Goal: Information Seeking & Learning: Find specific page/section

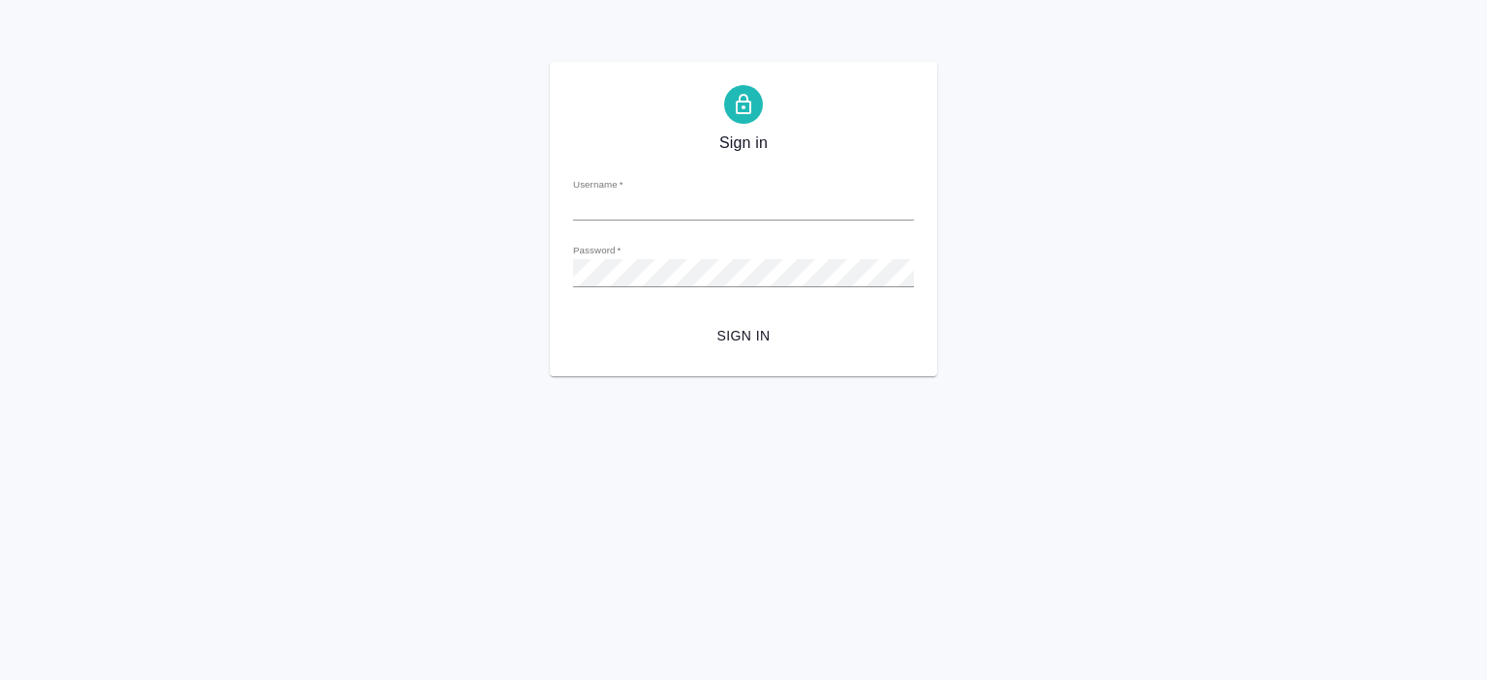
type input "a.pereverzeva@awatera.com"
click at [734, 336] on span "Sign in" at bounding box center [744, 336] width 310 height 24
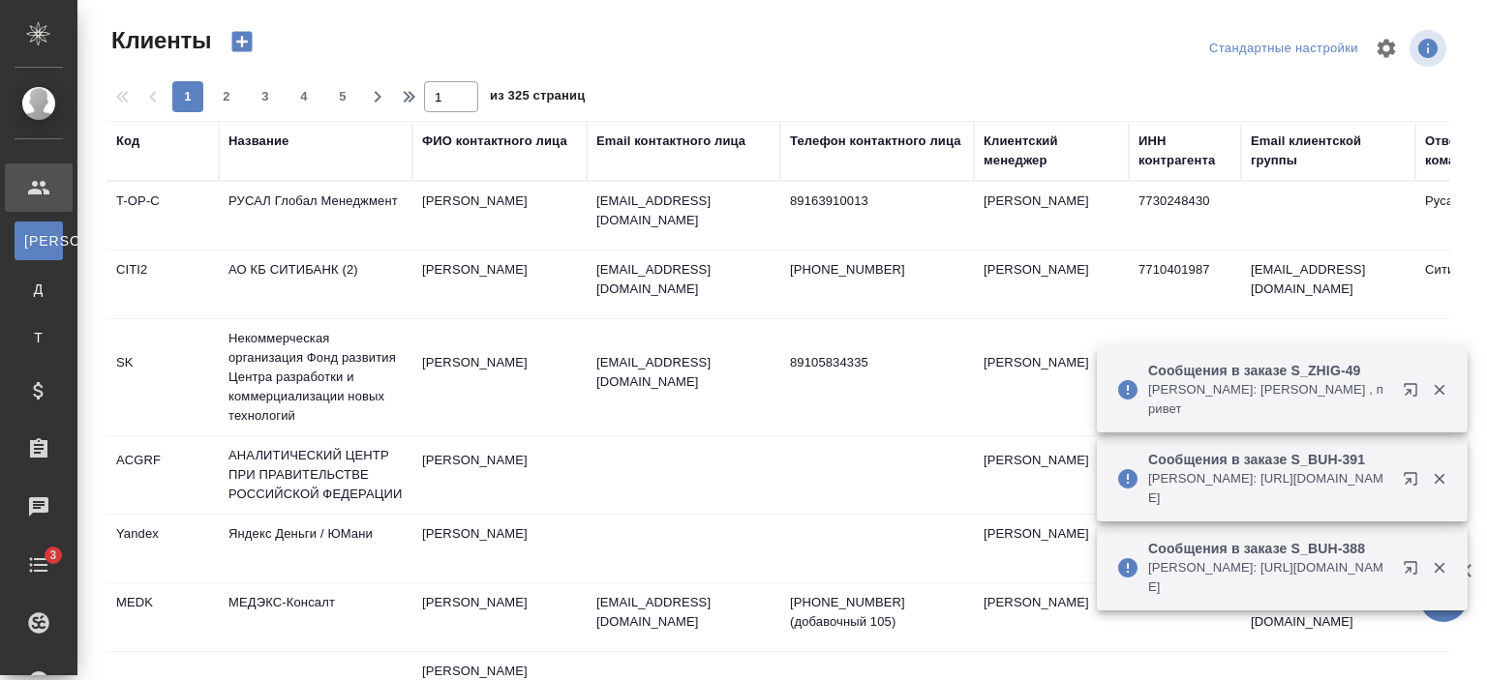
select select "RU"
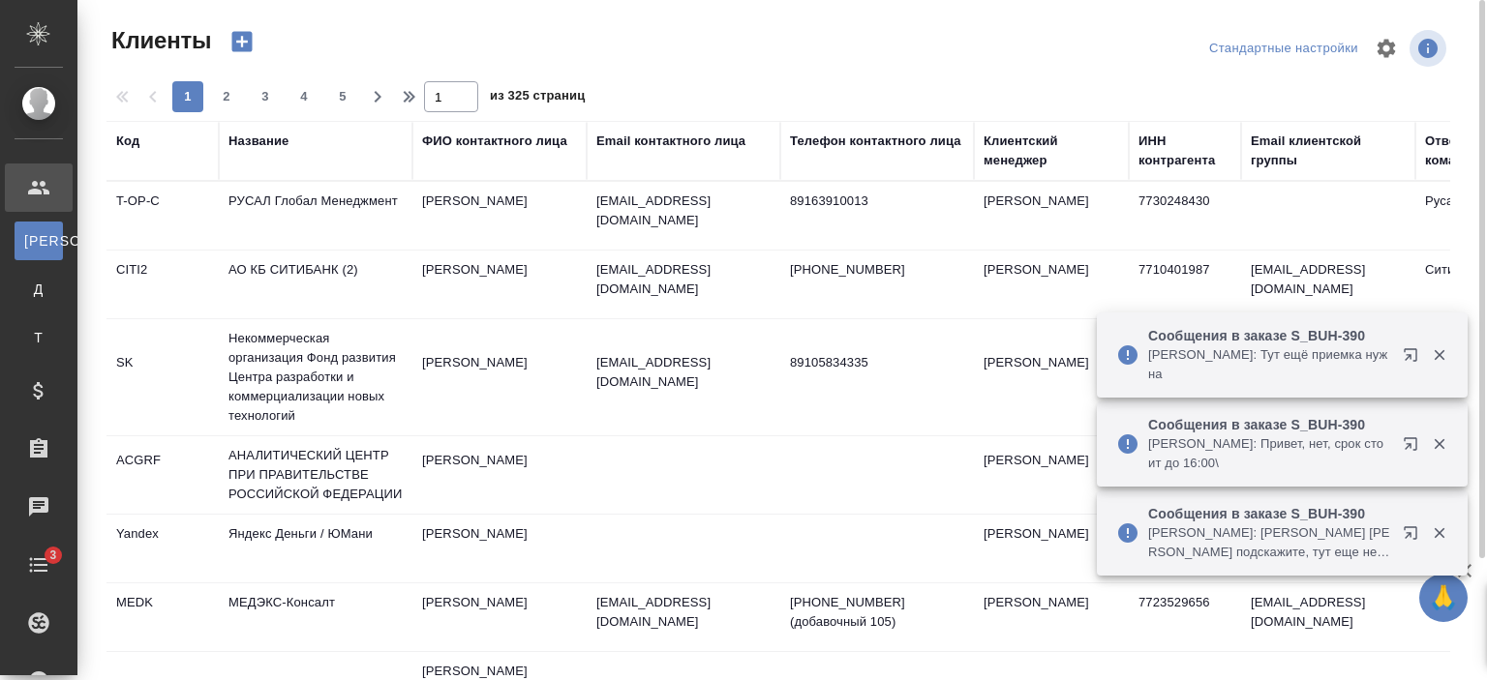
click at [268, 137] on div "Название" at bounding box center [258, 141] width 60 height 19
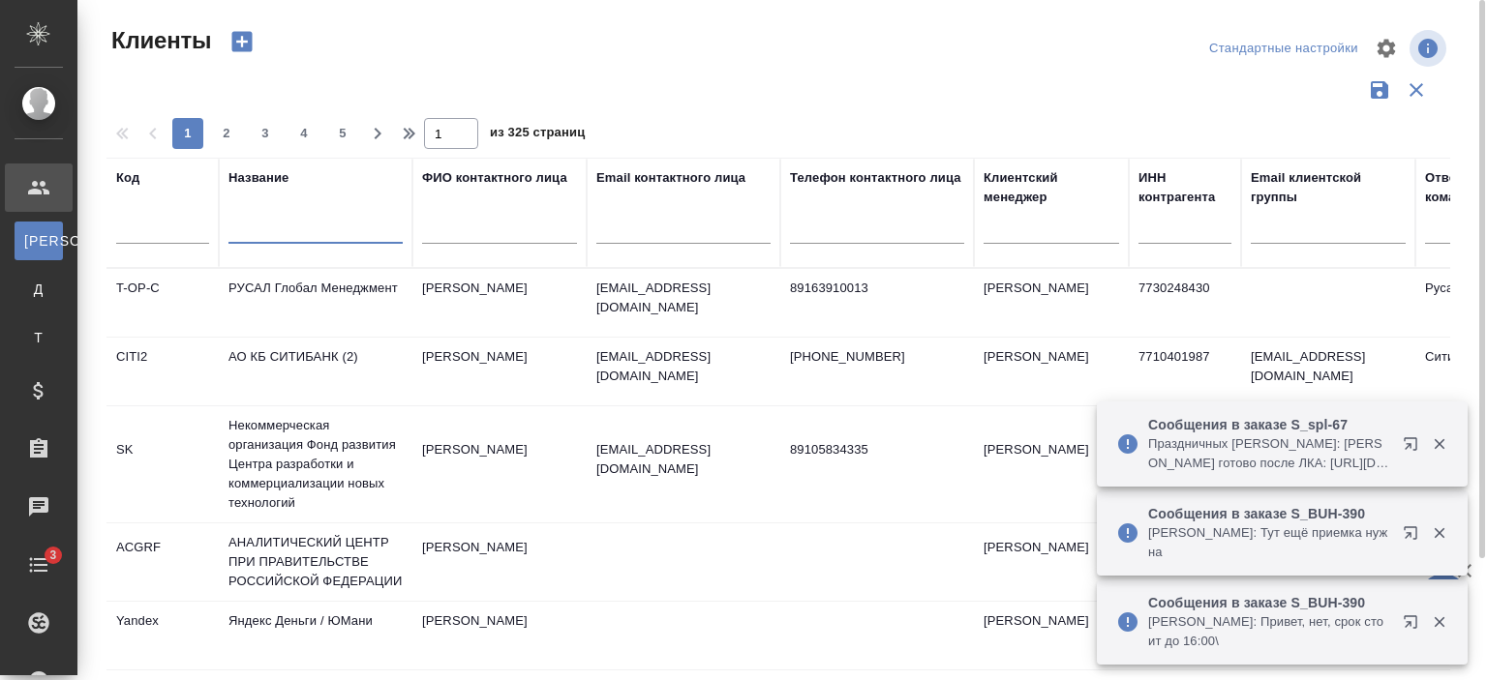
click at [292, 231] on input "text" at bounding box center [315, 232] width 174 height 24
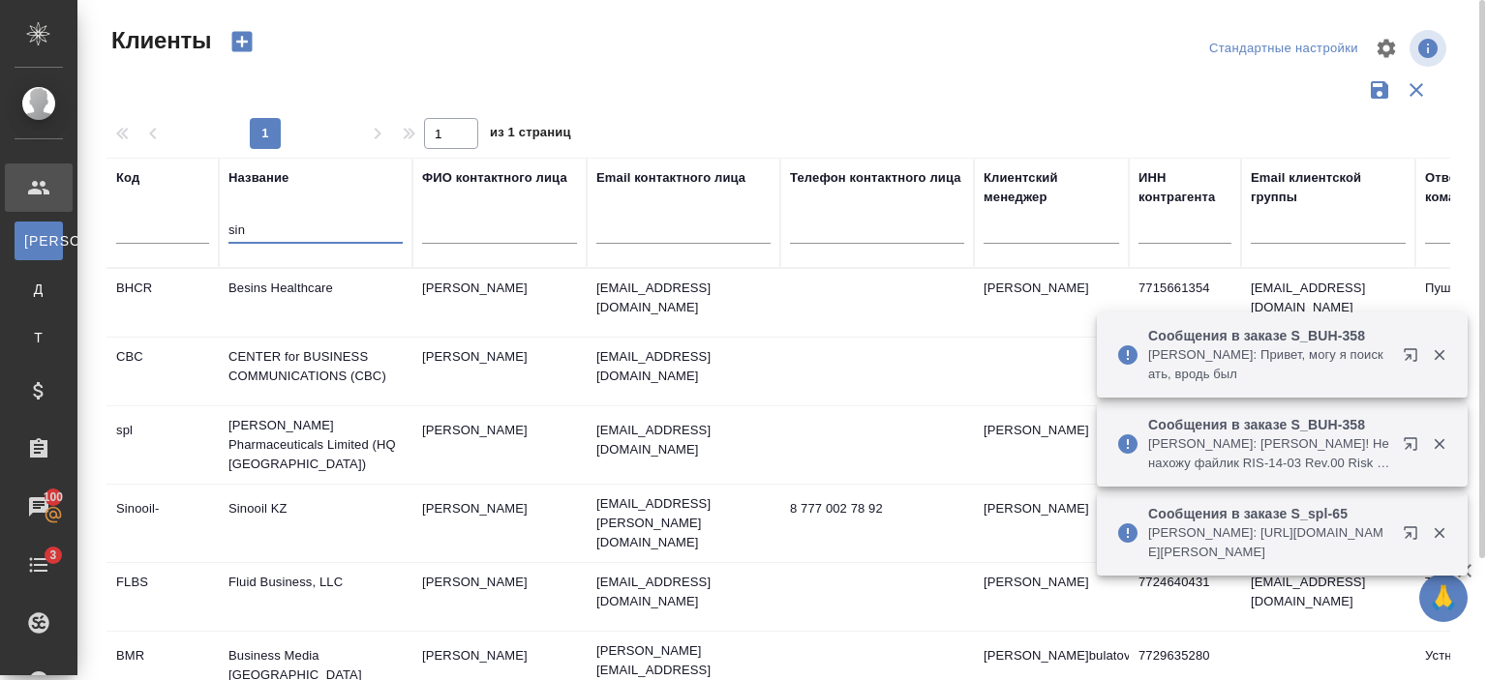
type input "sin"
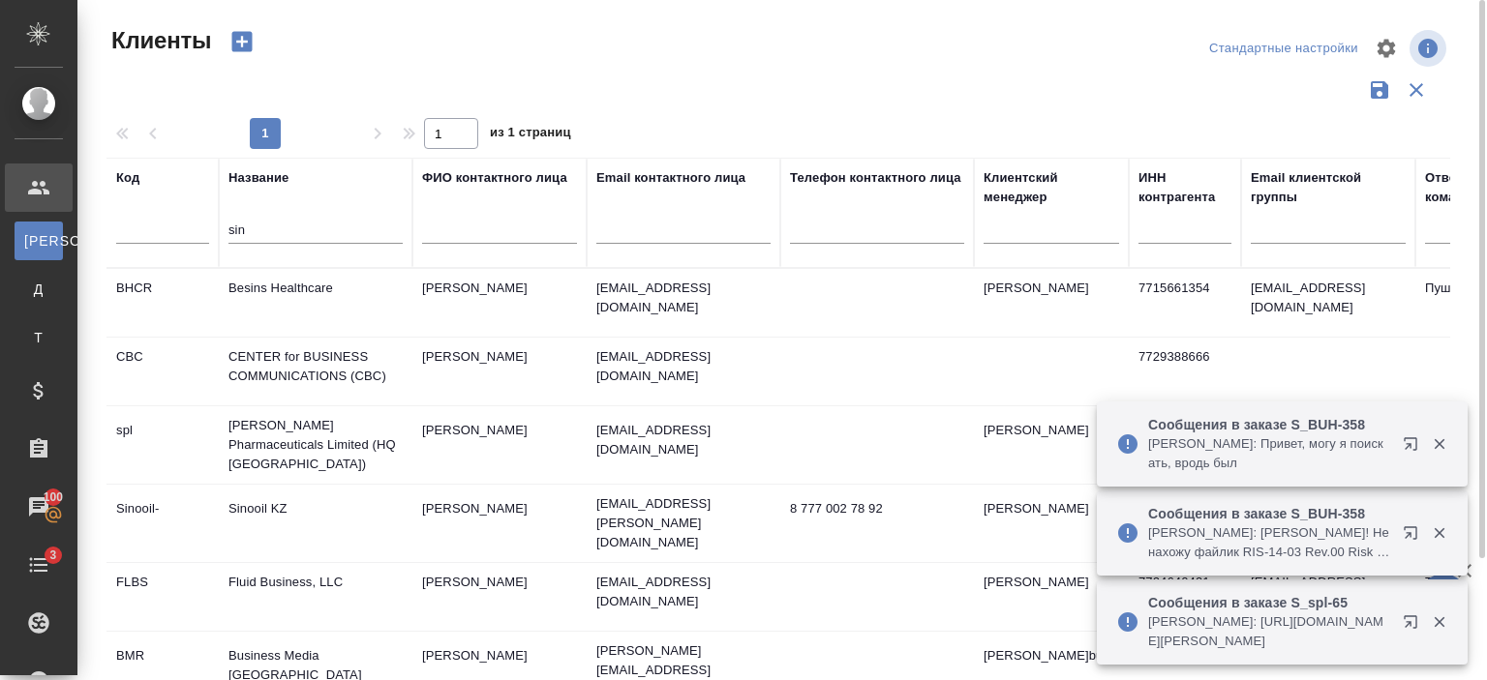
click at [320, 411] on td "[PERSON_NAME] Pharmaceuticals Limited (HQ [GEOGRAPHIC_DATA])" at bounding box center [316, 445] width 194 height 77
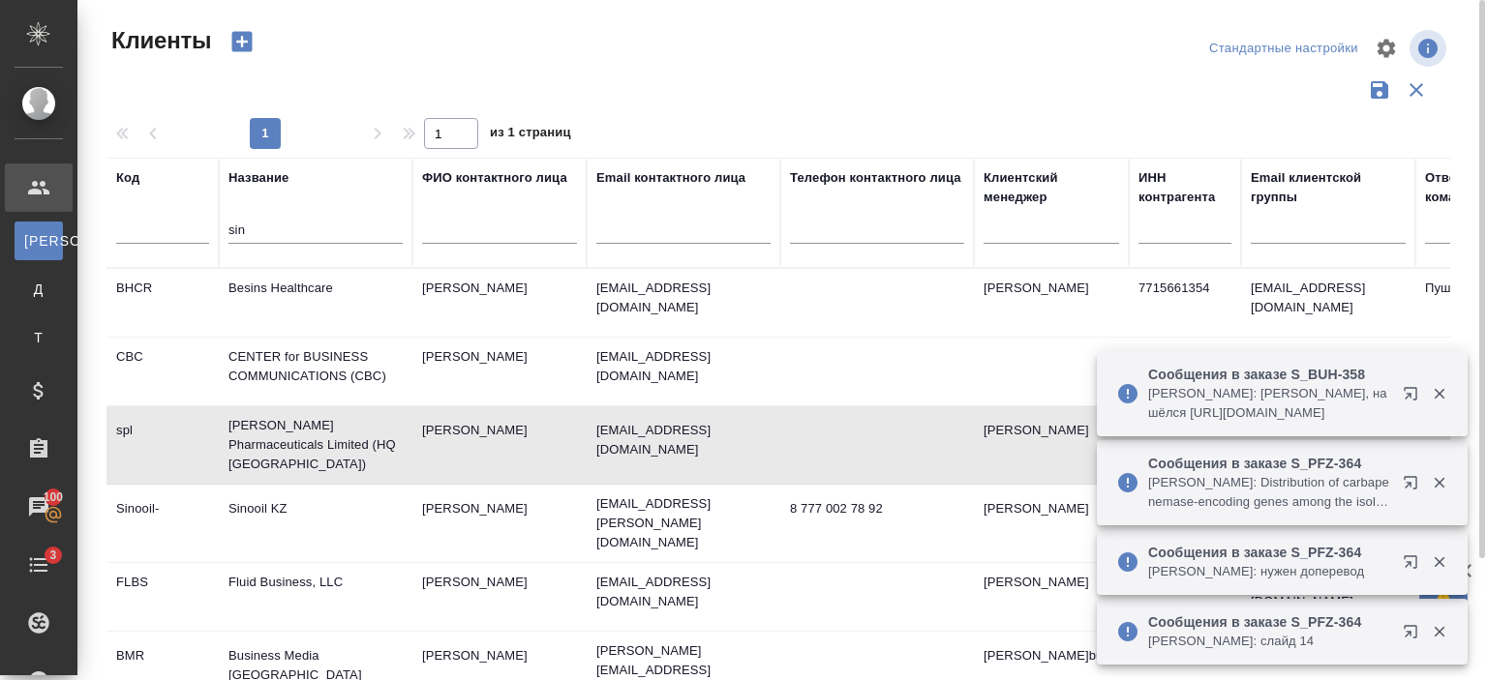
click at [337, 444] on td "[PERSON_NAME] Pharmaceuticals Limited (HQ [GEOGRAPHIC_DATA])" at bounding box center [316, 445] width 194 height 77
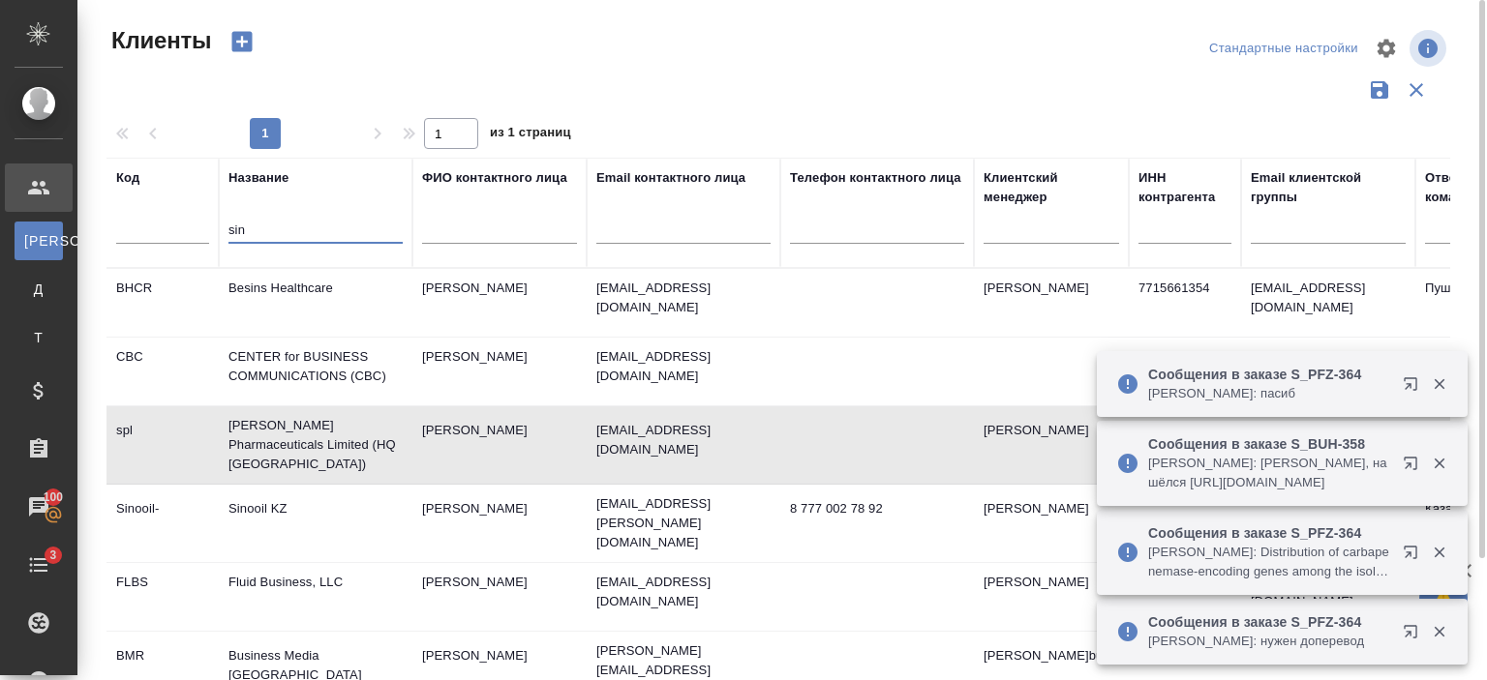
drag, startPoint x: 307, startPoint y: 219, endPoint x: 152, endPoint y: 230, distance: 155.3
click at [152, 230] on tr "Код Название sin ФИО контактного лица Email контактного лица Телефон контактног…" at bounding box center [838, 213] width 1464 height 110
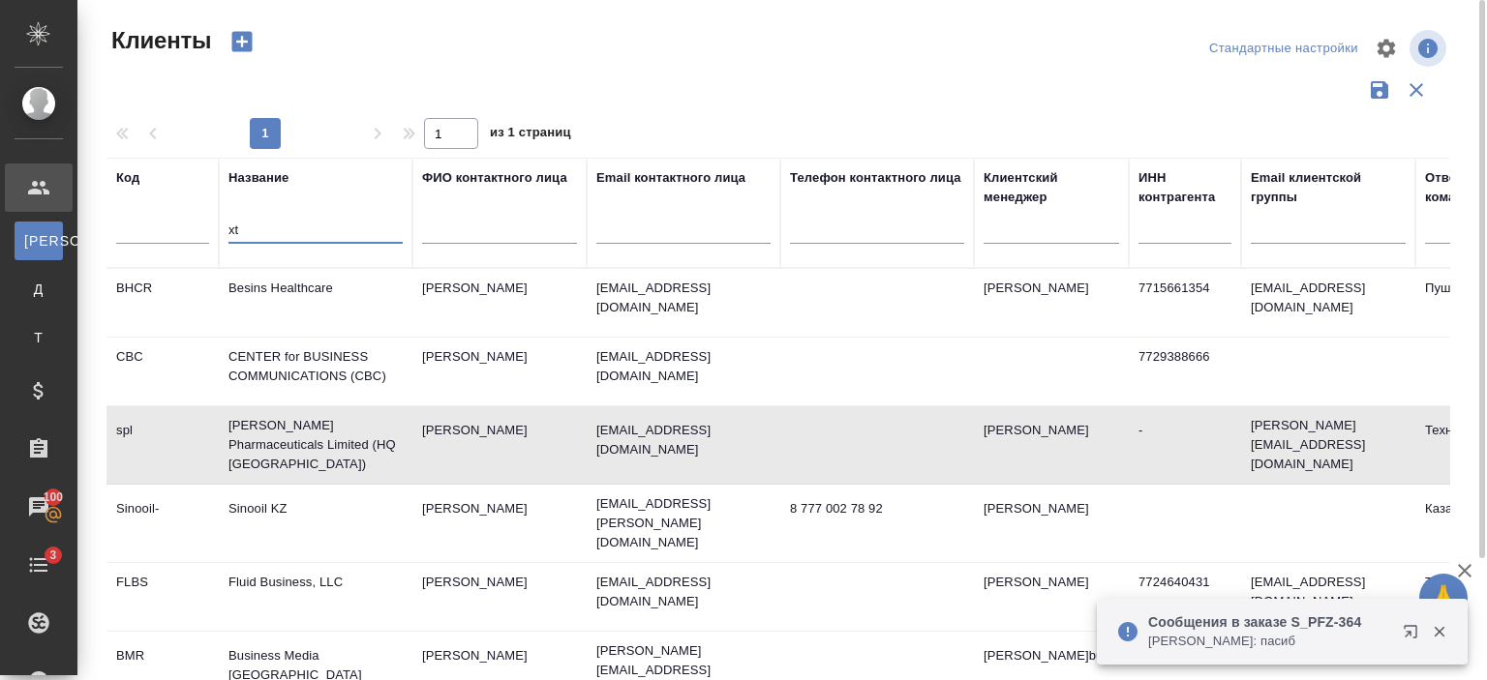
type input "x"
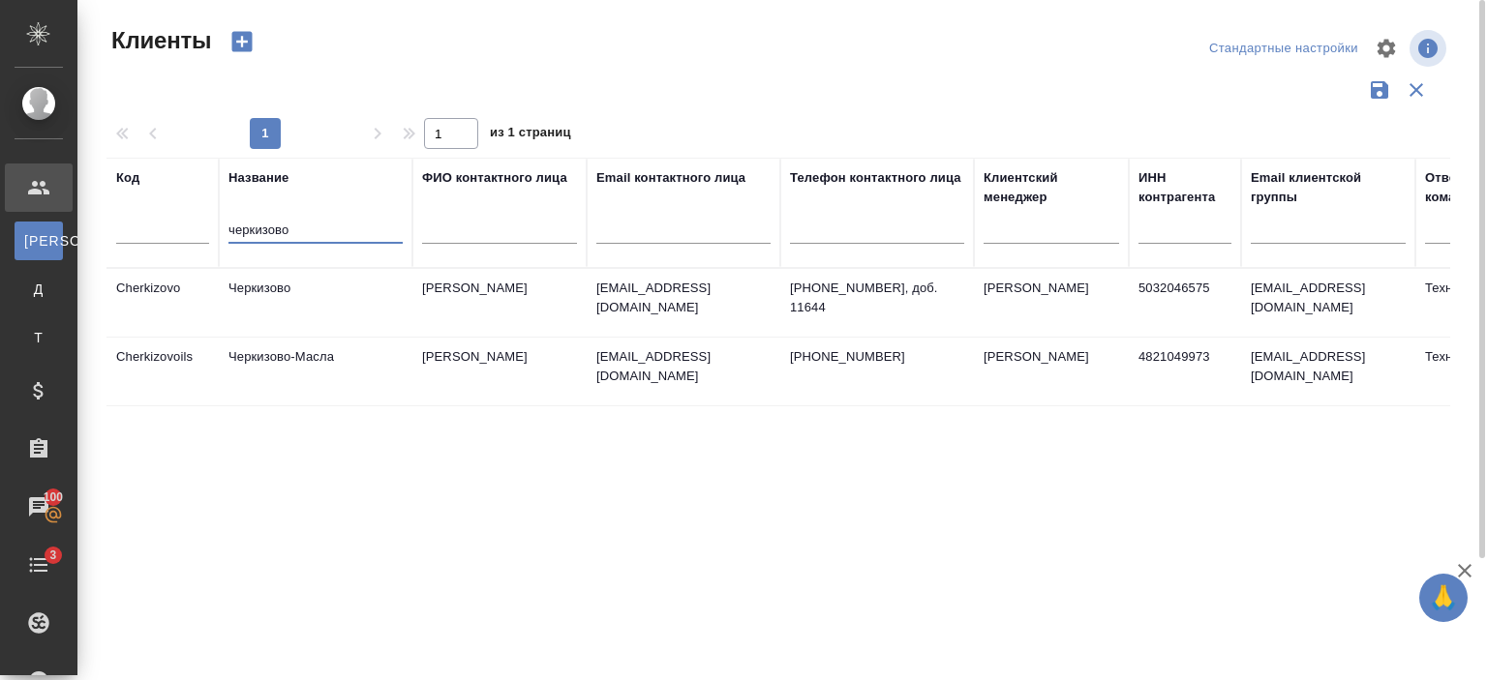
type input "черкизово"
click at [323, 301] on td "Черкизово" at bounding box center [316, 303] width 194 height 68
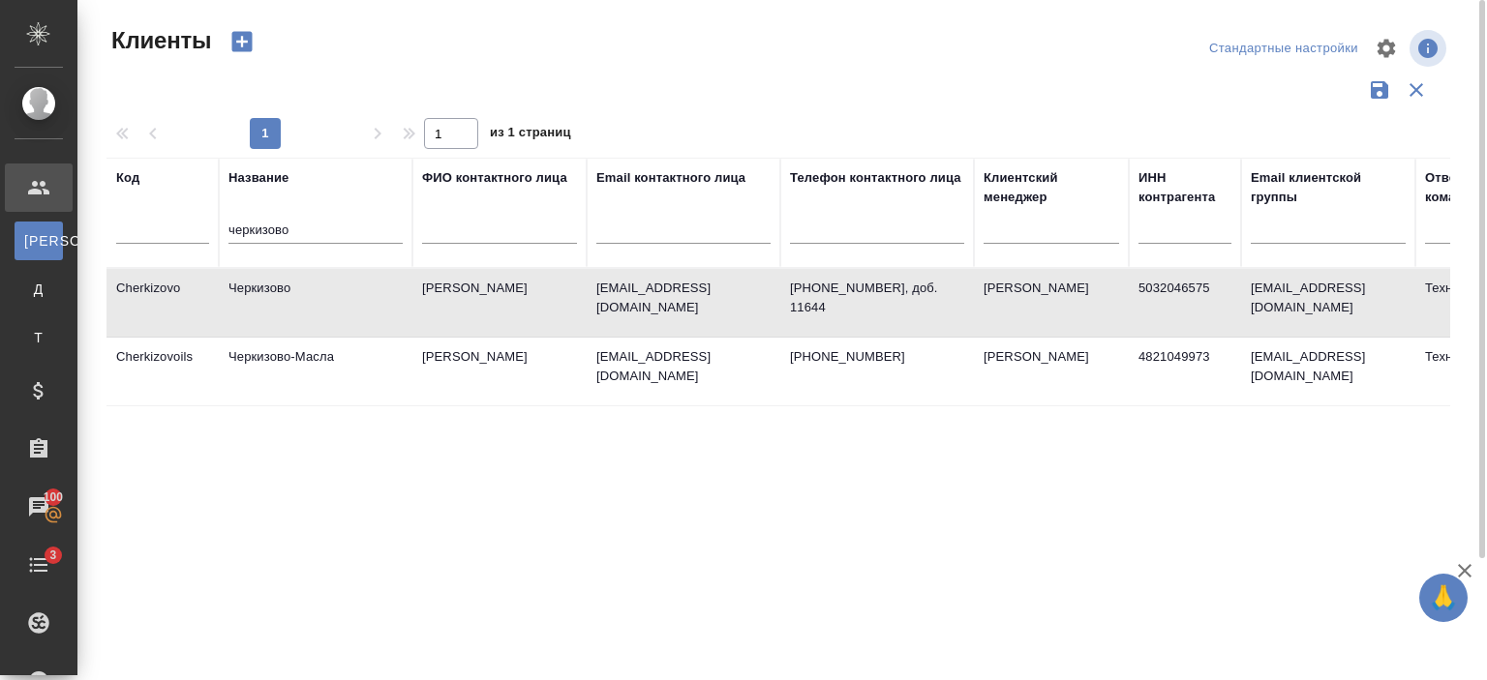
click at [323, 301] on td "Черкизово" at bounding box center [316, 303] width 194 height 68
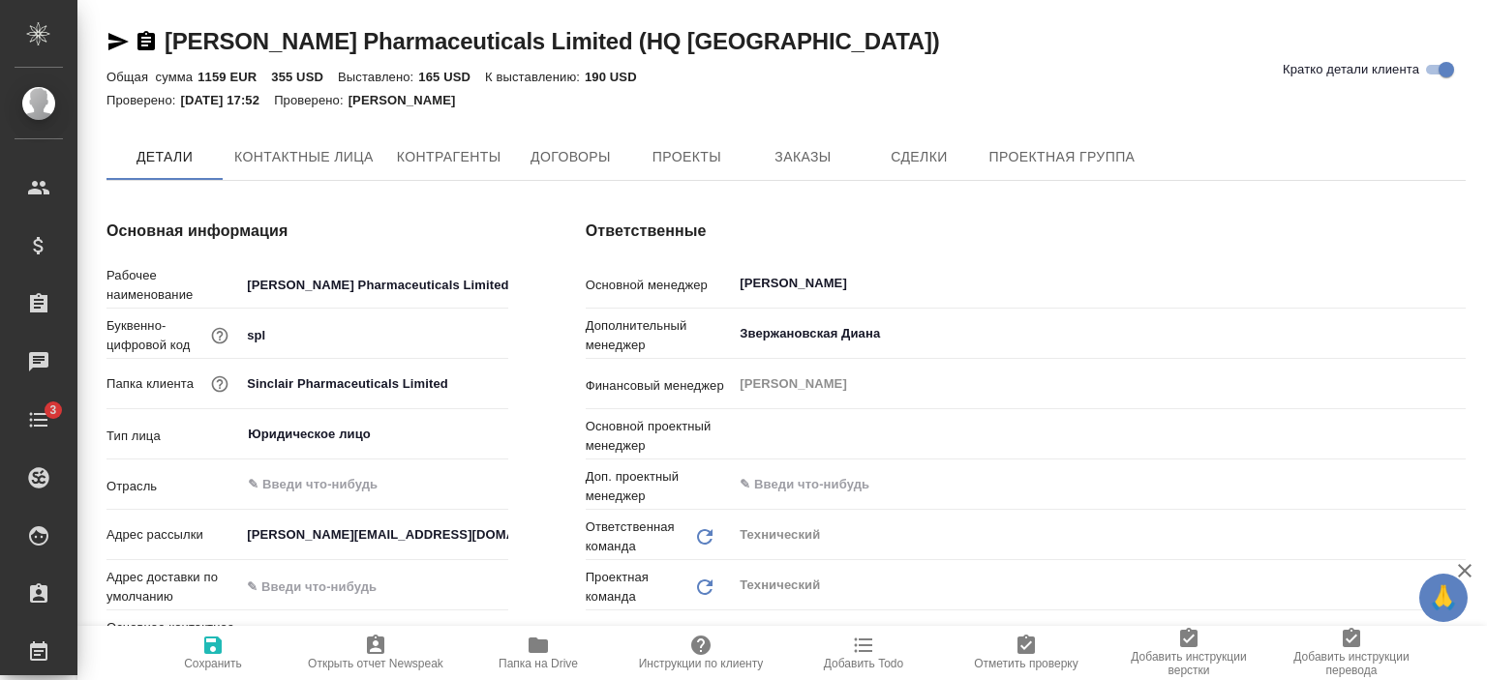
type textarea "x"
type input "[PERSON_NAME]"
type textarea "x"
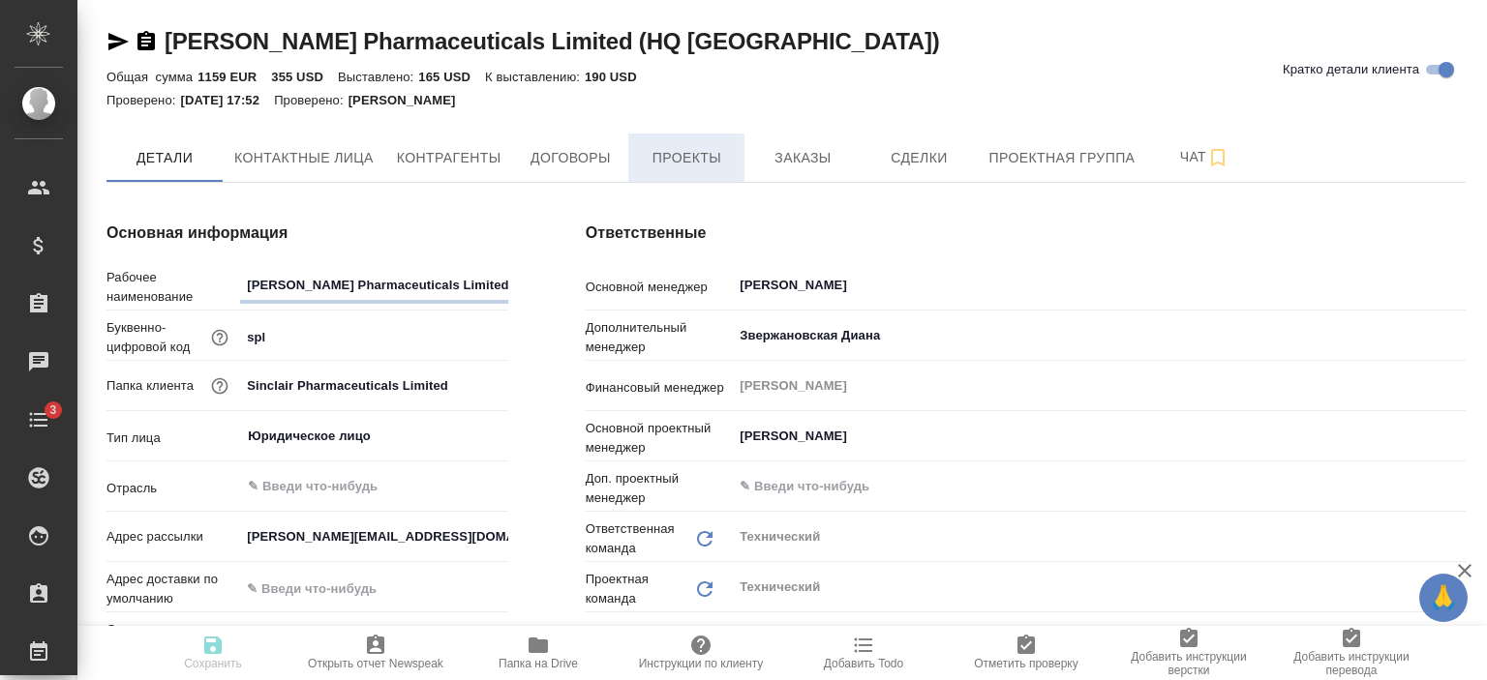
type textarea "x"
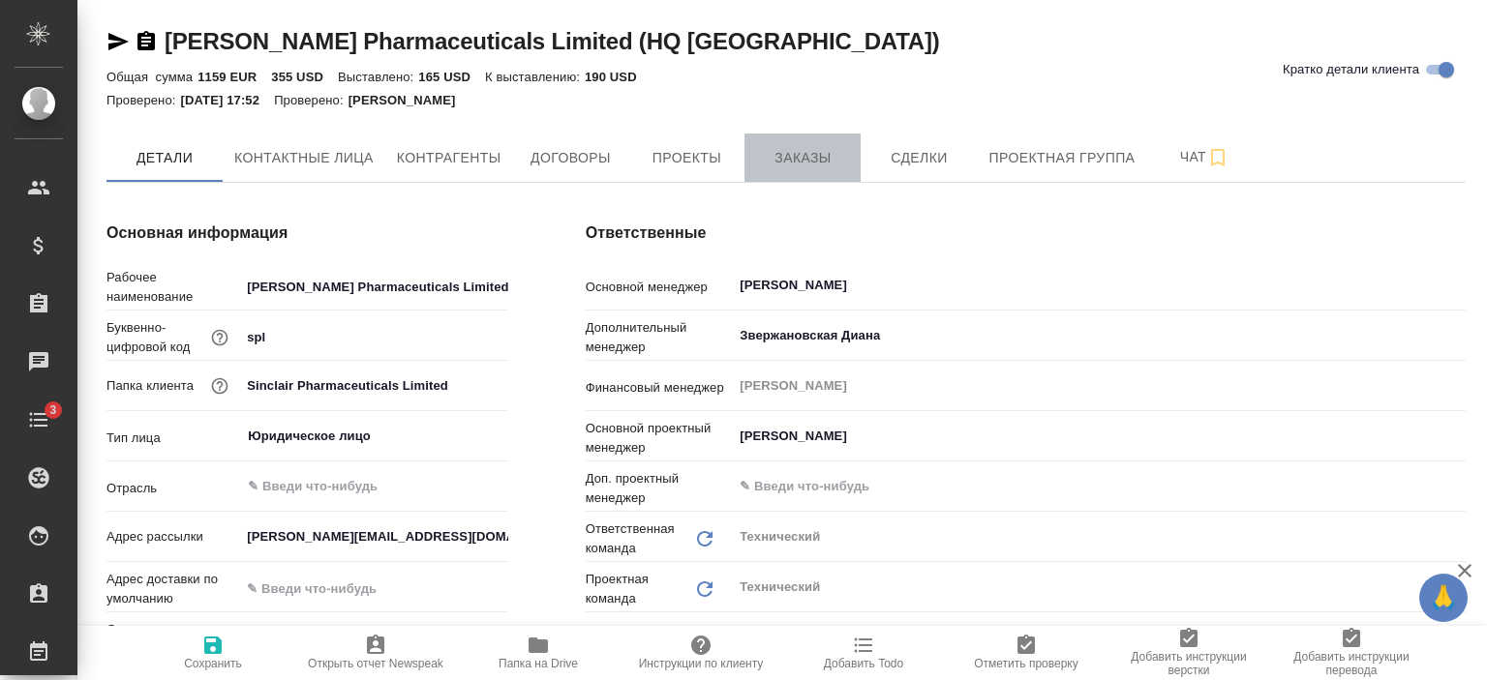
click at [808, 152] on span "Заказы" at bounding box center [802, 158] width 93 height 24
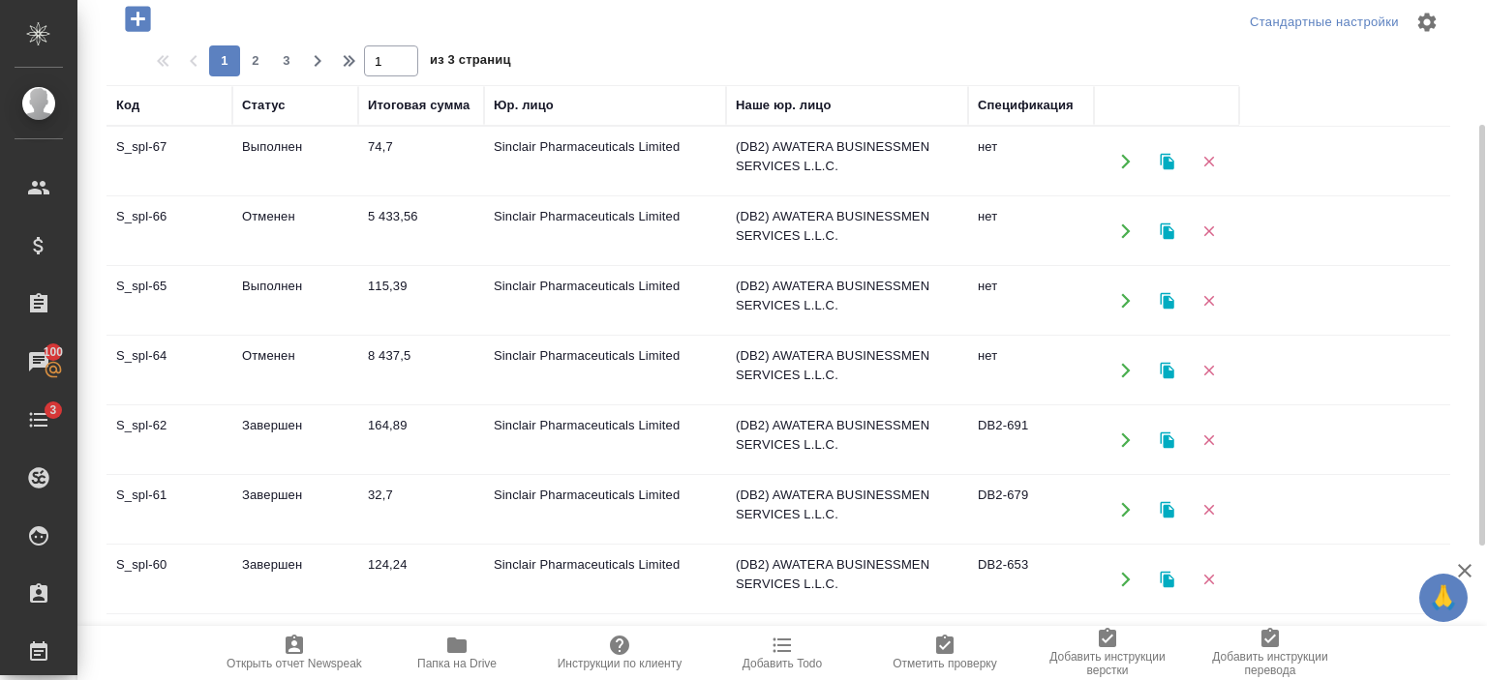
scroll to position [200, 0]
click at [356, 419] on td "Завершен" at bounding box center [295, 439] width 126 height 68
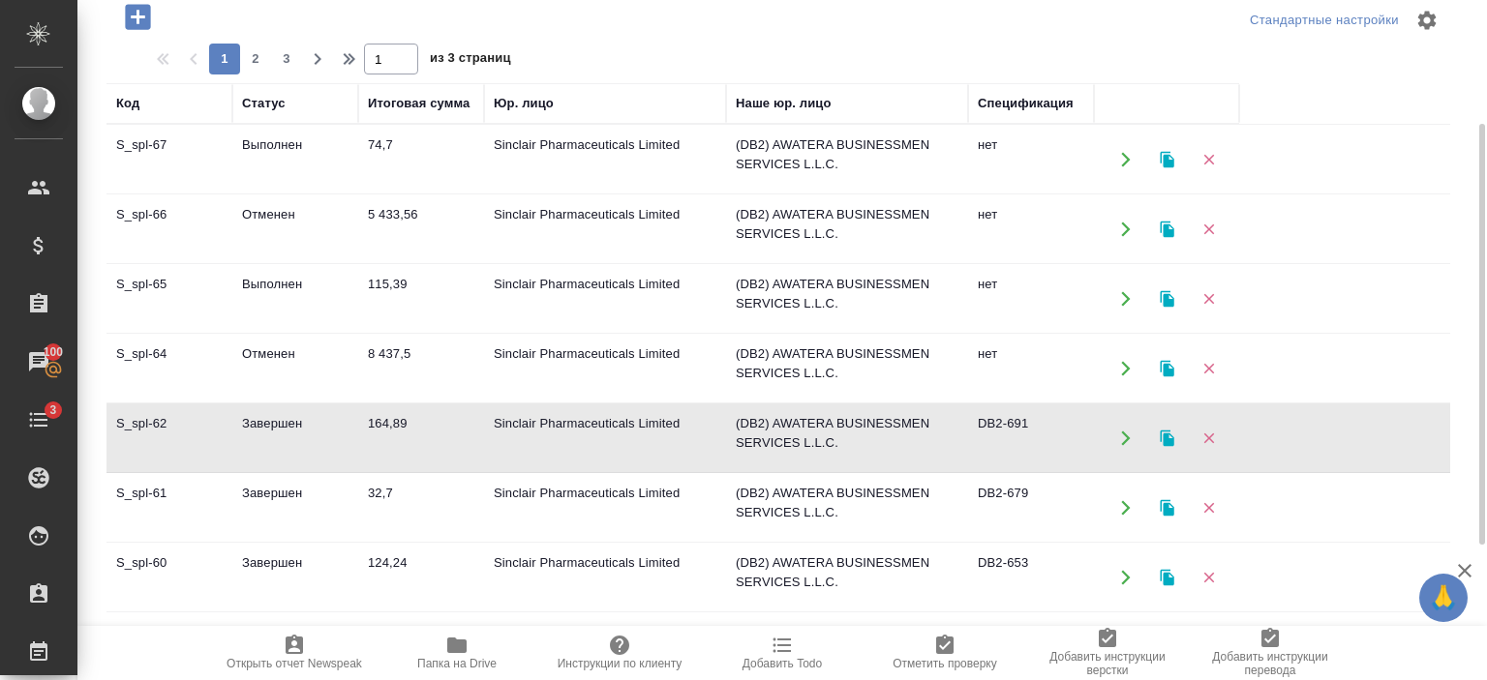
click at [356, 419] on td "Завершен" at bounding box center [295, 439] width 126 height 68
click at [361, 499] on td "32,7" at bounding box center [421, 508] width 126 height 68
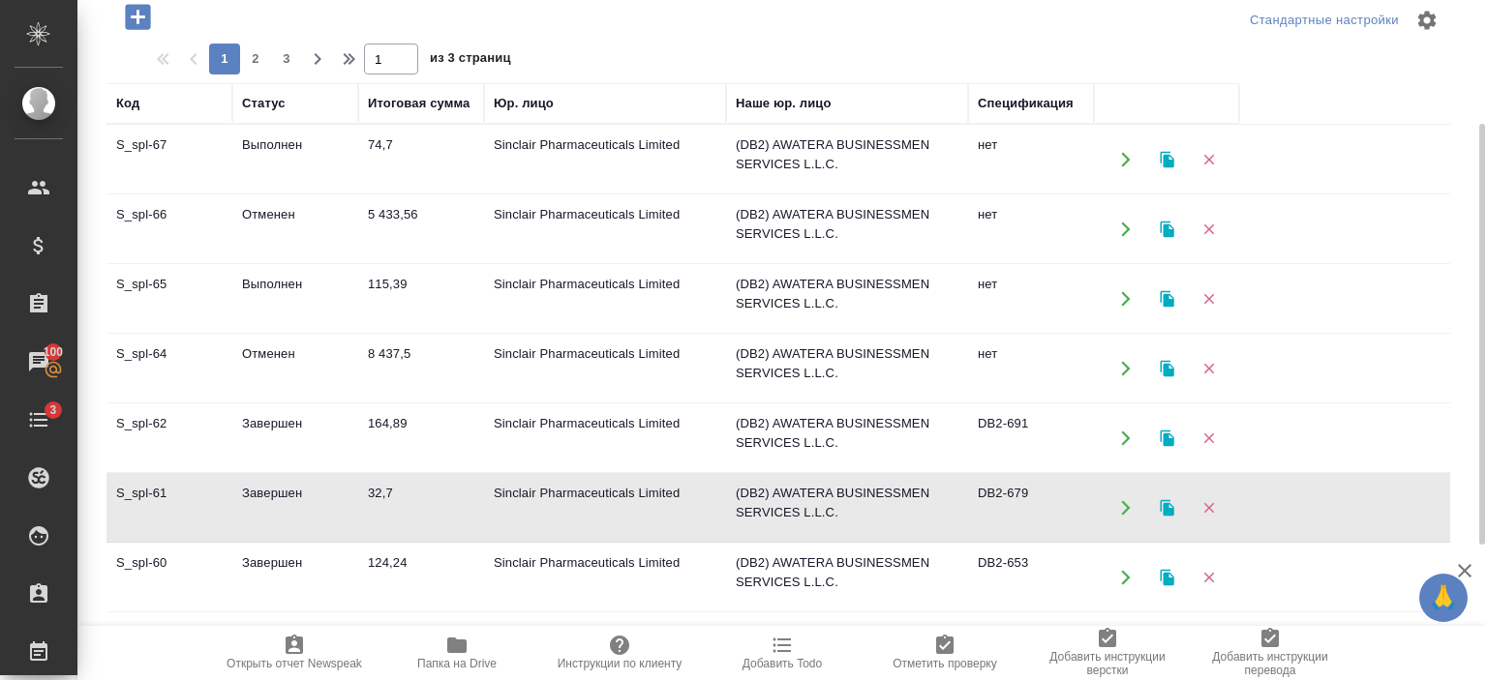
click at [361, 499] on td "32,7" at bounding box center [421, 508] width 126 height 68
click at [404, 553] on td "124,24" at bounding box center [421, 578] width 126 height 68
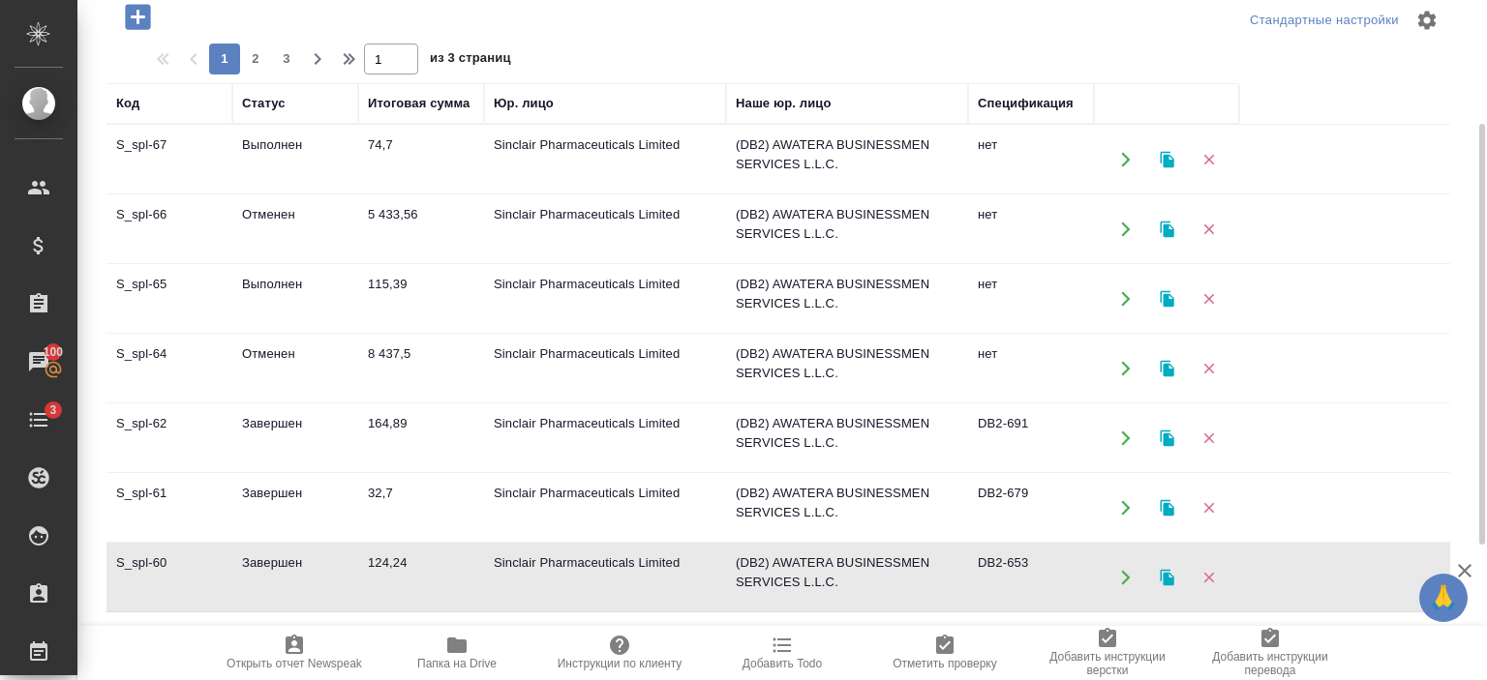
click at [404, 553] on td "124,24" at bounding box center [421, 578] width 126 height 68
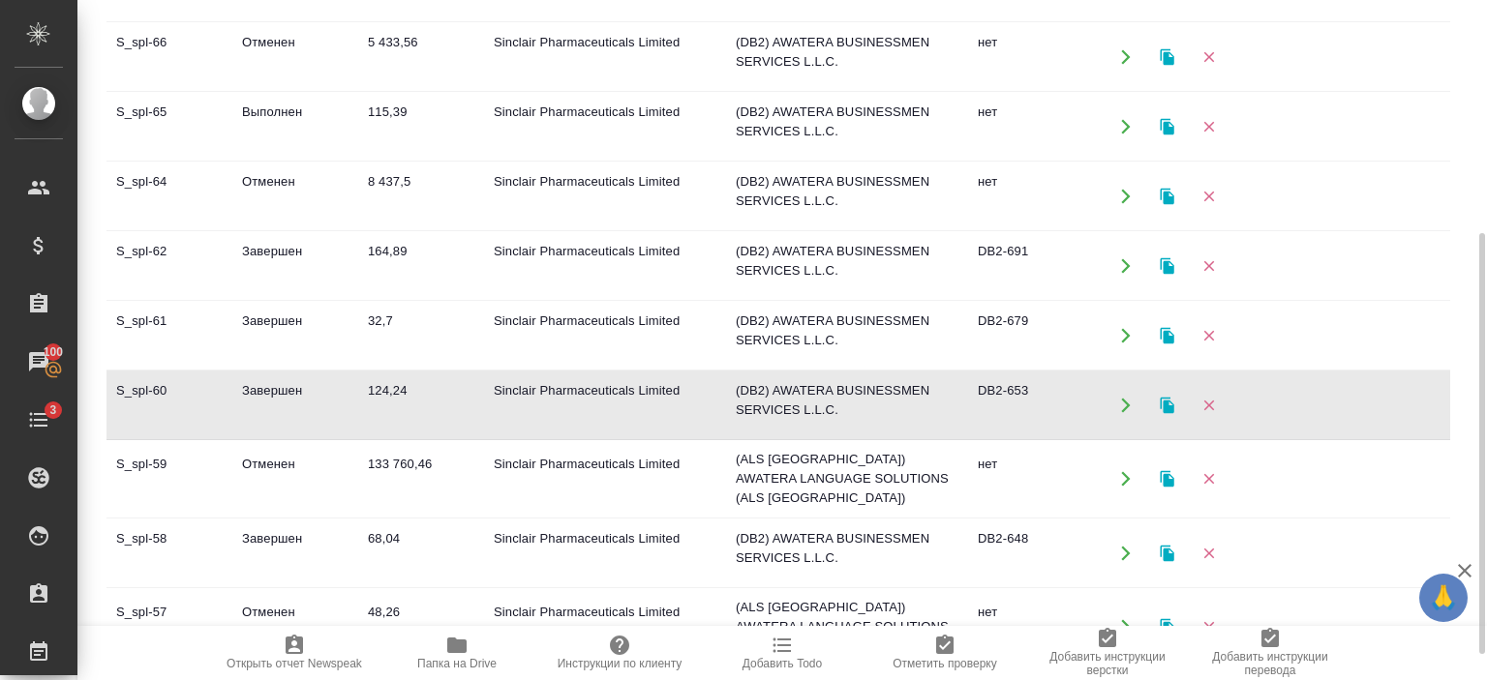
scroll to position [376, 0]
click at [391, 425] on td "124,24" at bounding box center [421, 403] width 126 height 68
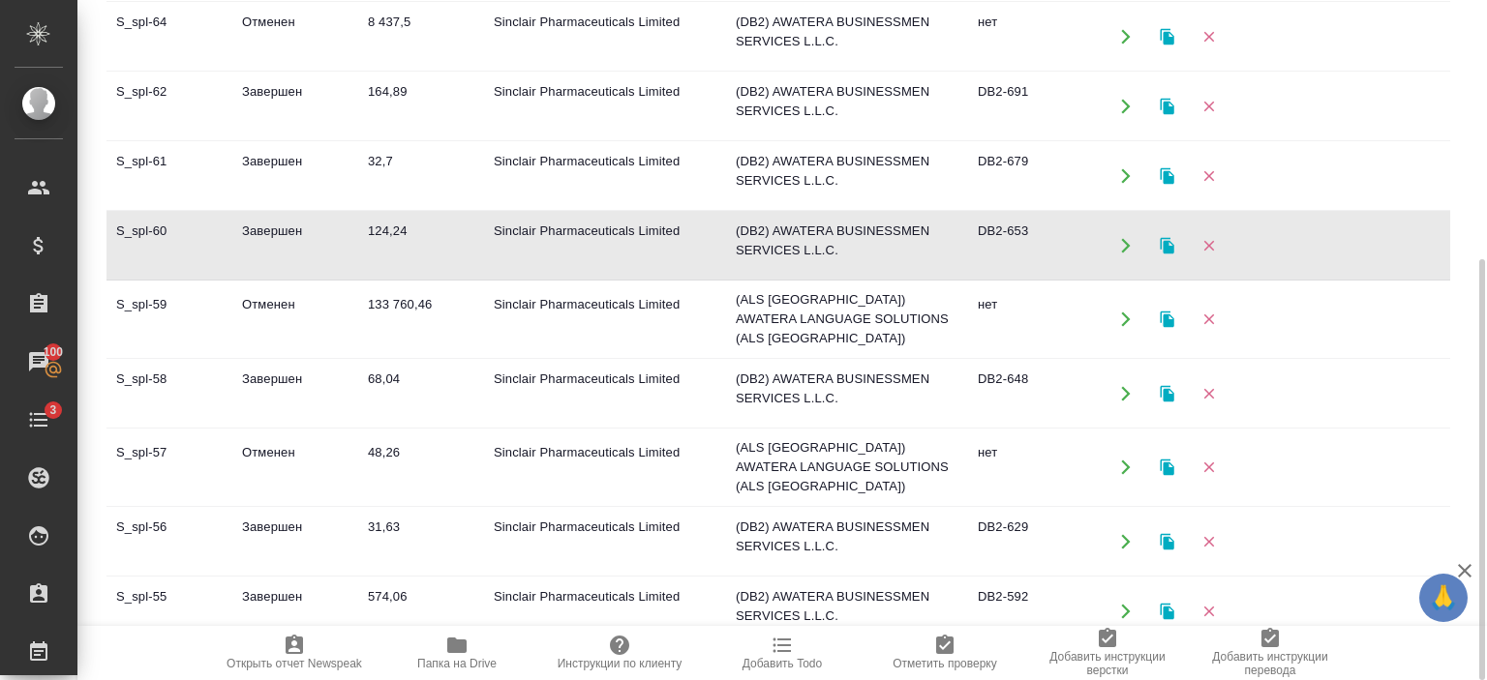
click at [415, 375] on td "68,04" at bounding box center [421, 394] width 126 height 68
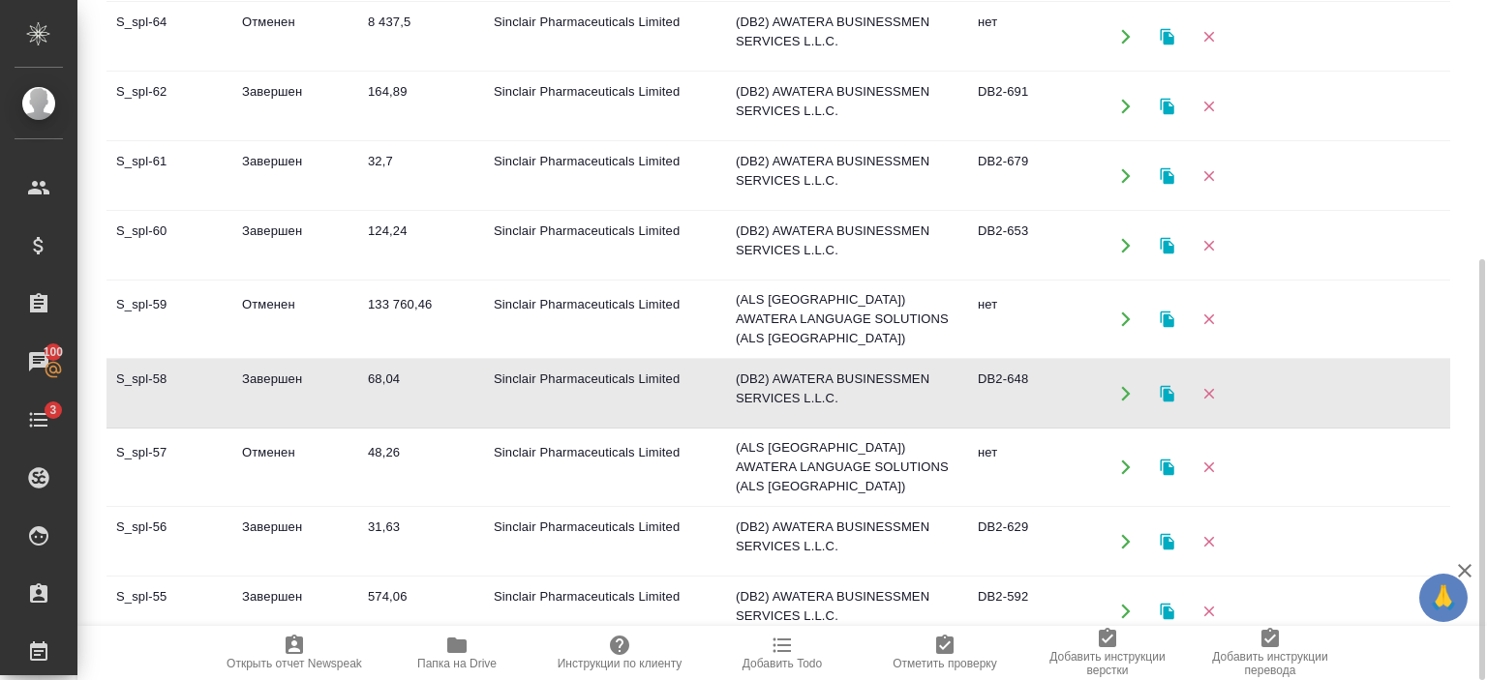
click at [415, 375] on td "68,04" at bounding box center [421, 394] width 126 height 68
click at [374, 522] on td "31,63" at bounding box center [421, 542] width 126 height 68
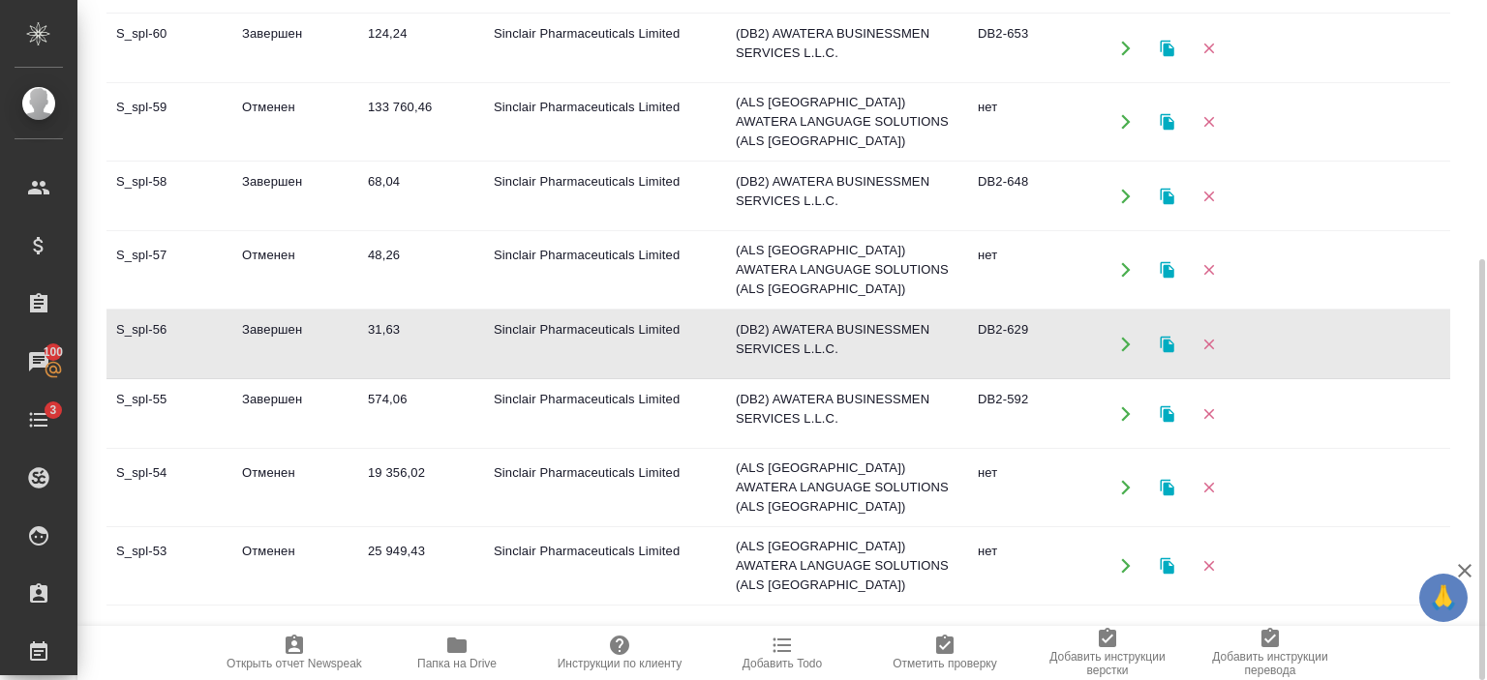
scroll to position [314, 0]
click at [315, 379] on td "Завершен" at bounding box center [295, 413] width 126 height 68
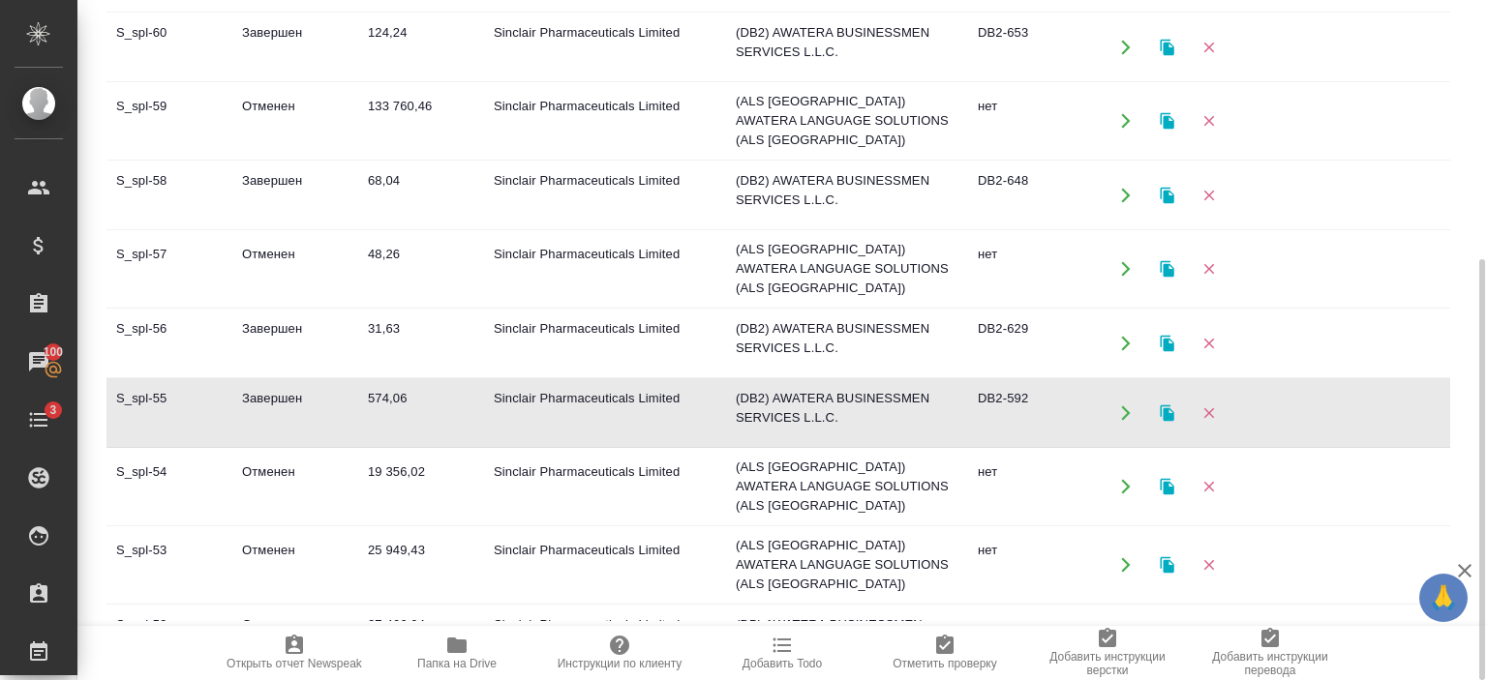
click at [315, 379] on td "Завершен" at bounding box center [295, 413] width 126 height 68
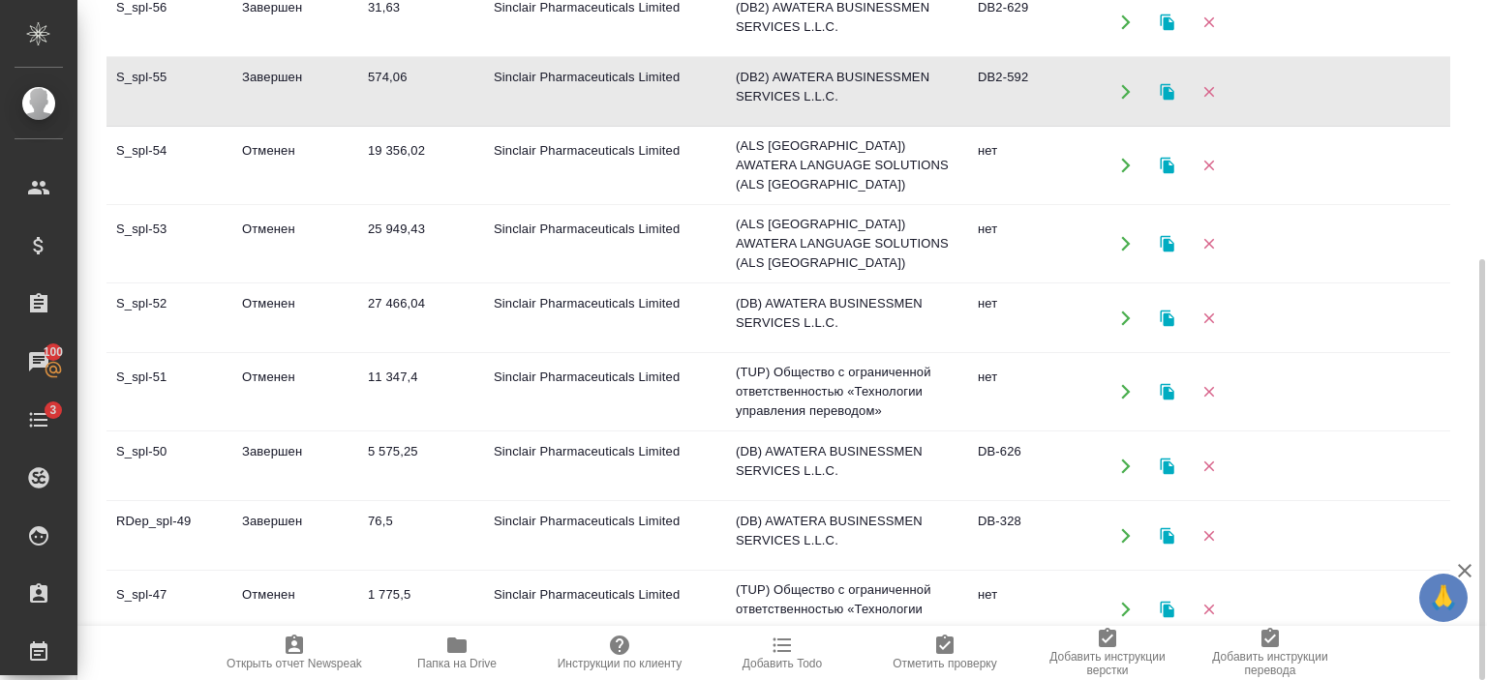
scroll to position [636, 0]
click at [399, 432] on td "5 575,25" at bounding box center [421, 466] width 126 height 68
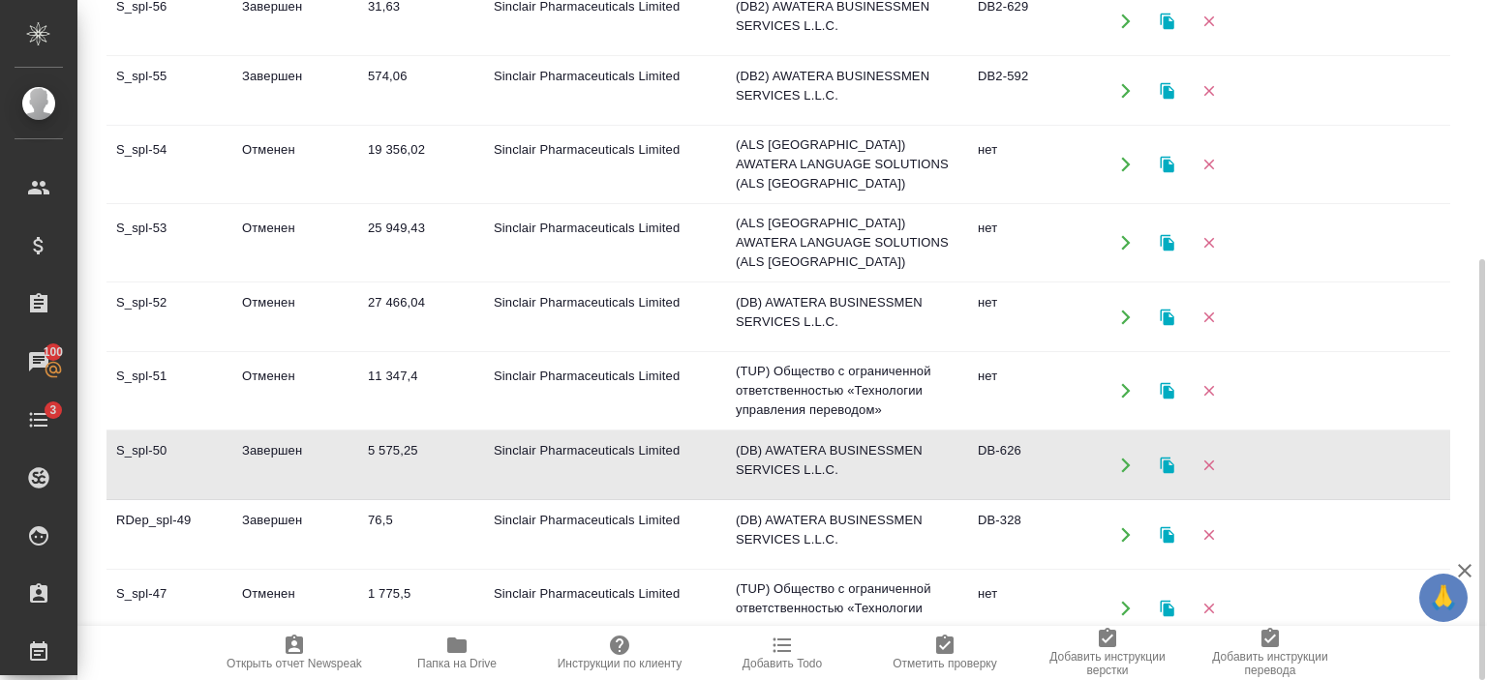
click at [399, 432] on td "5 575,25" at bounding box center [421, 466] width 126 height 68
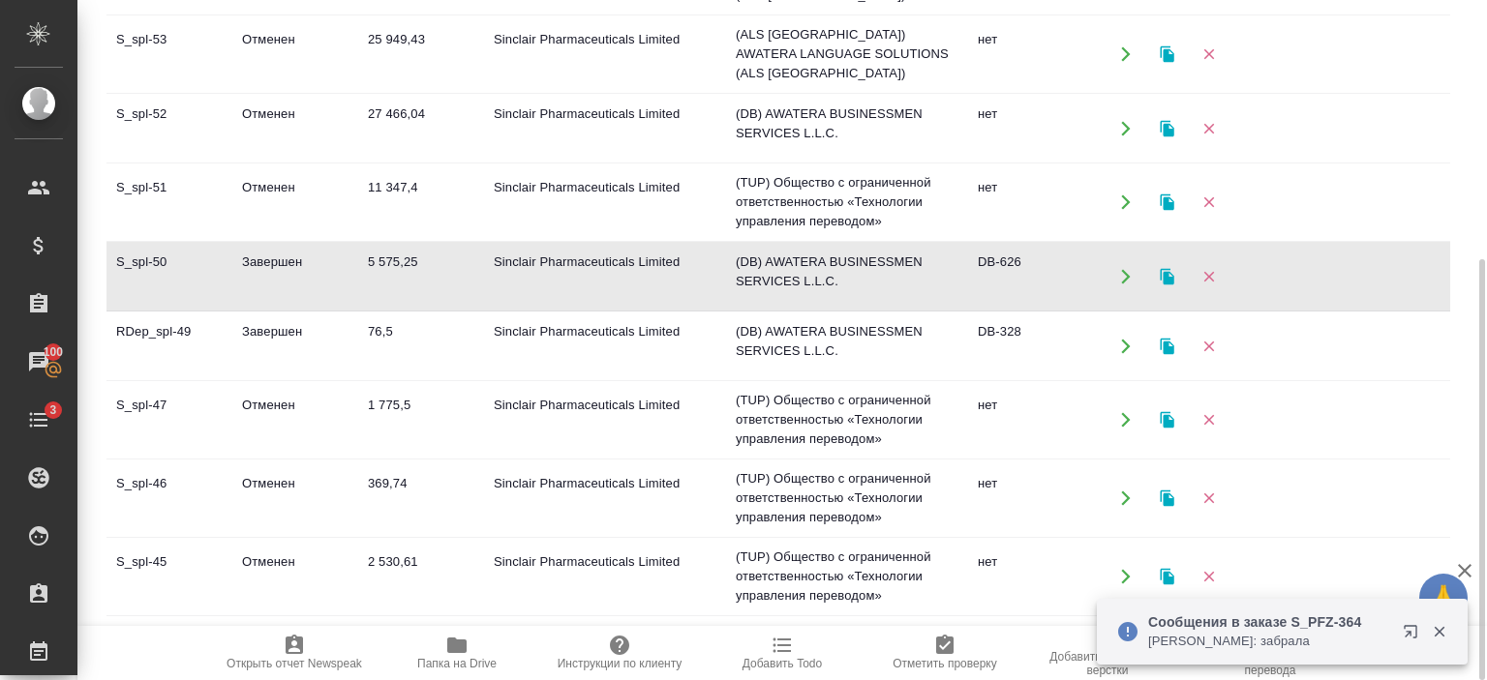
click at [456, 543] on td "2 530,61" at bounding box center [421, 577] width 126 height 68
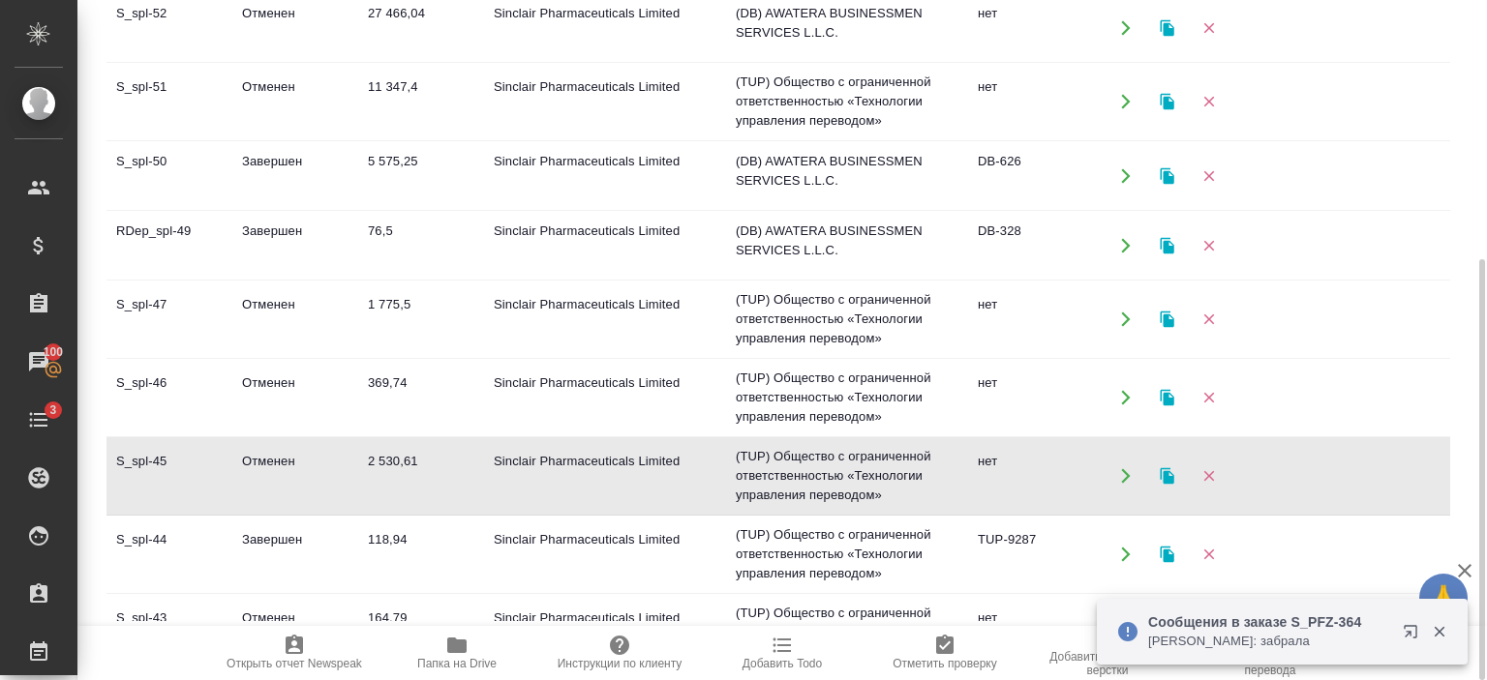
click at [456, 521] on td "118,94" at bounding box center [421, 555] width 126 height 68
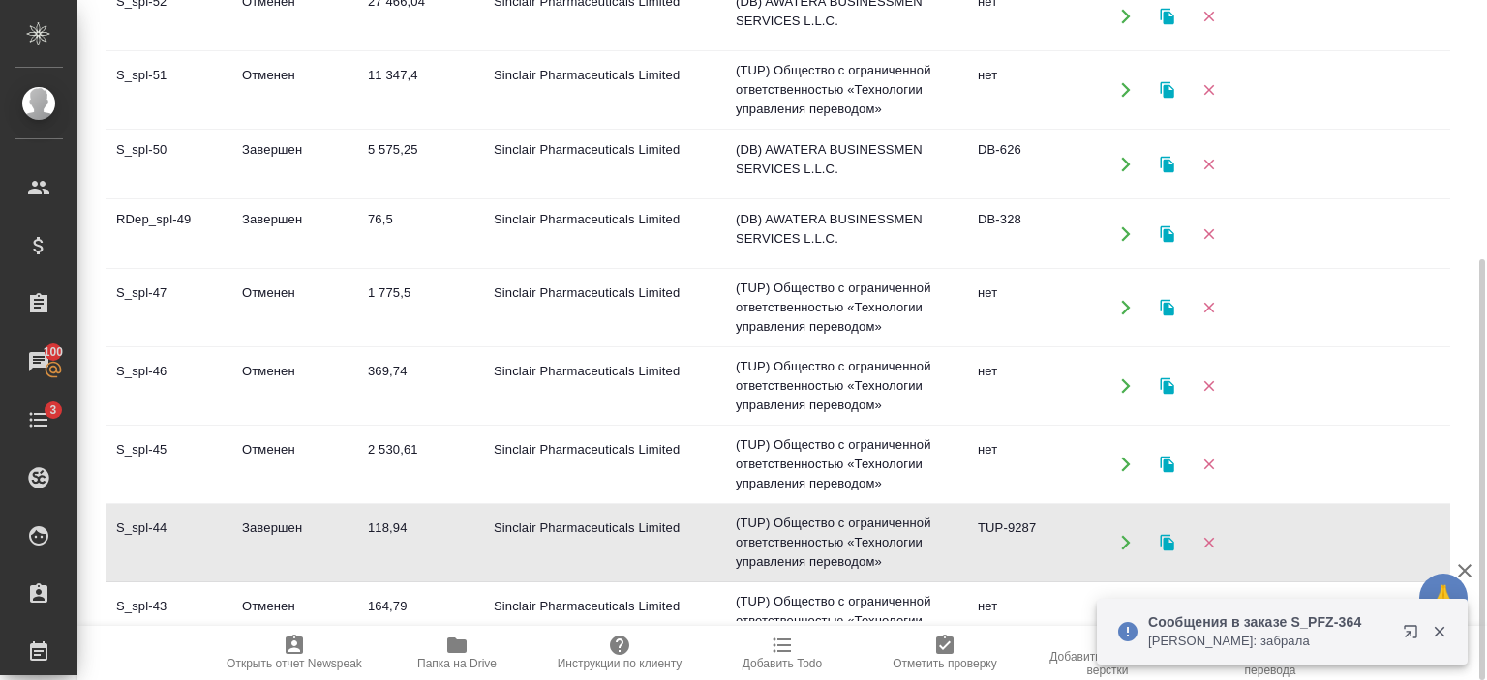
scroll to position [945, 0]
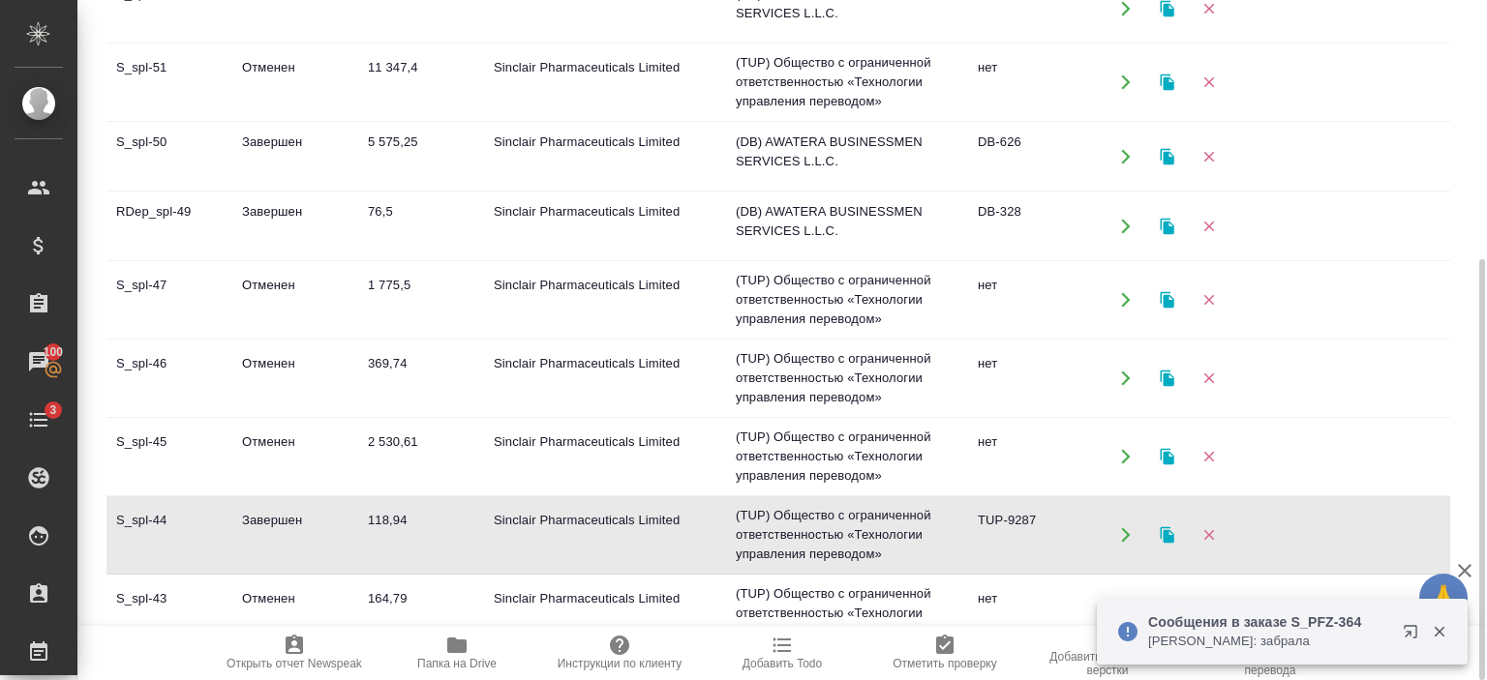
click at [456, 502] on td "118,94" at bounding box center [421, 535] width 126 height 68
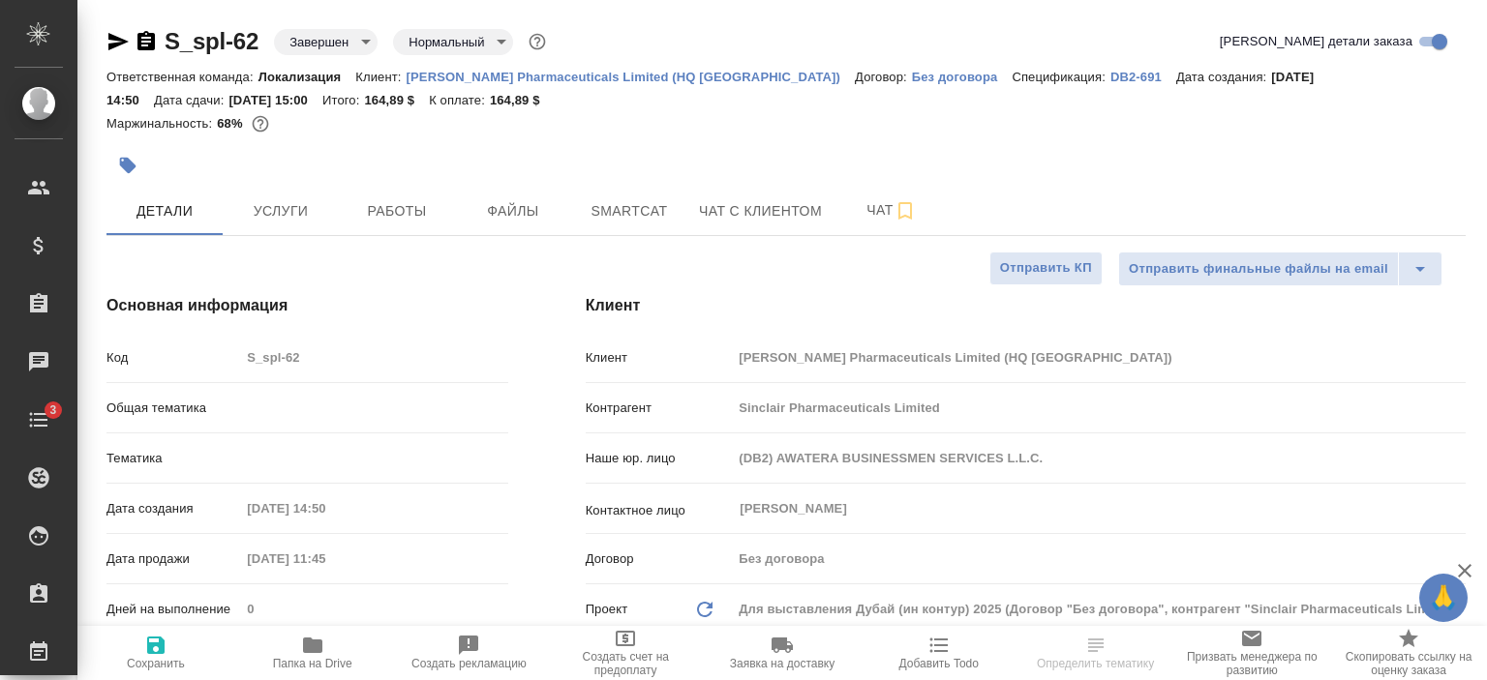
select select "RU"
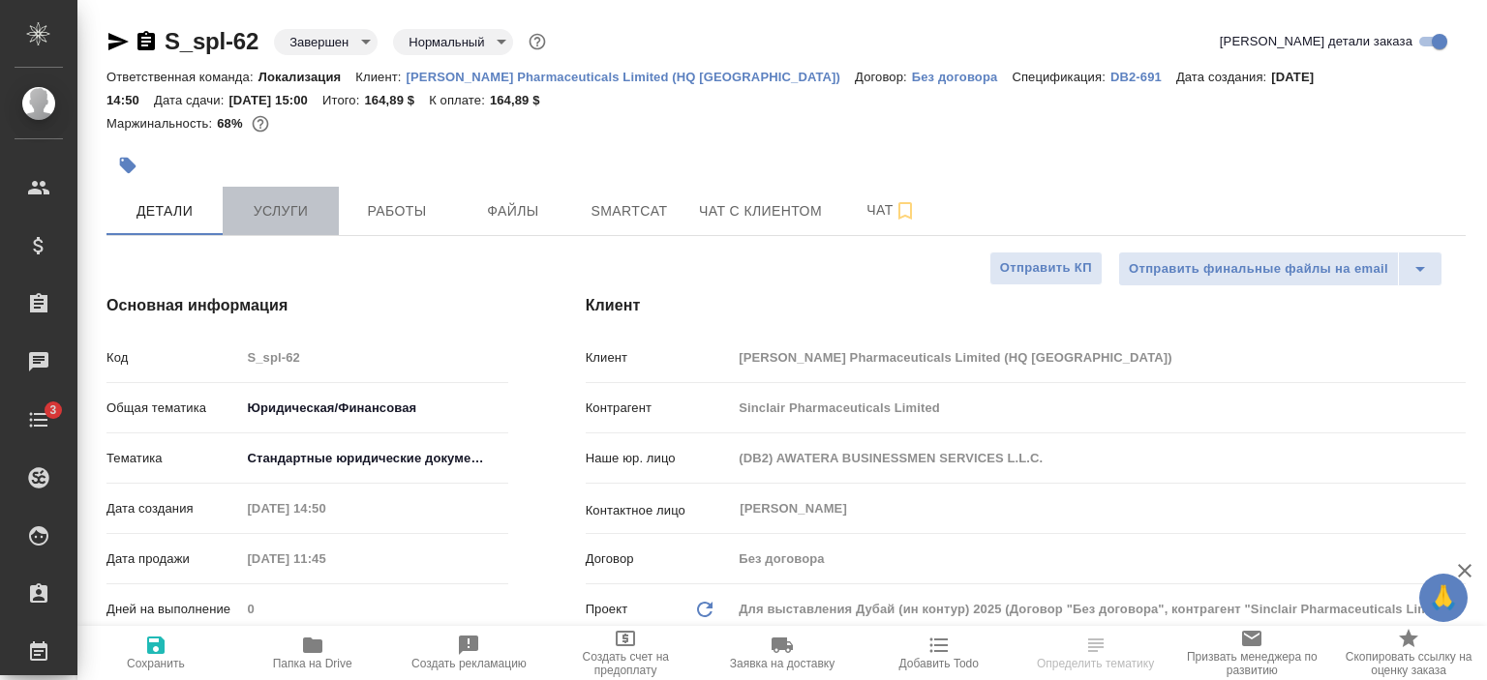
click at [278, 211] on span "Услуги" at bounding box center [280, 211] width 93 height 24
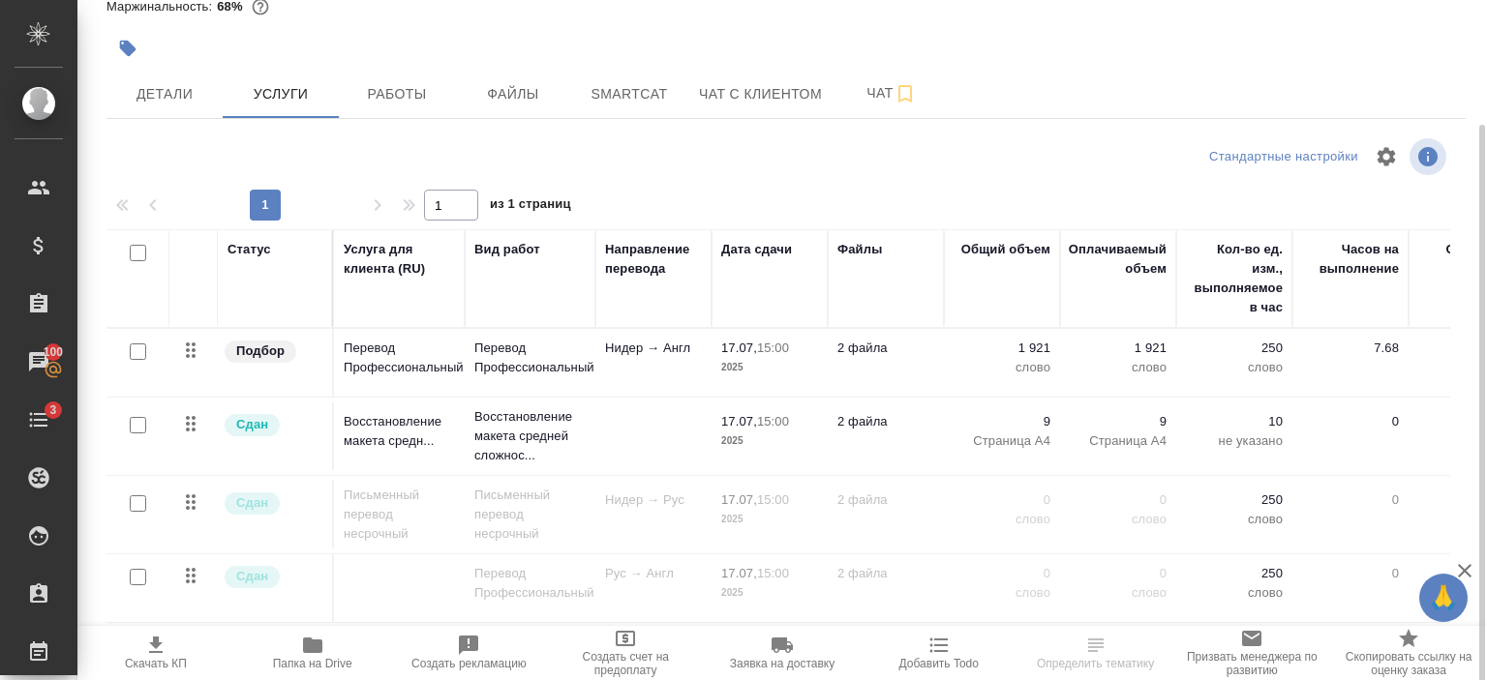
scroll to position [132, 0]
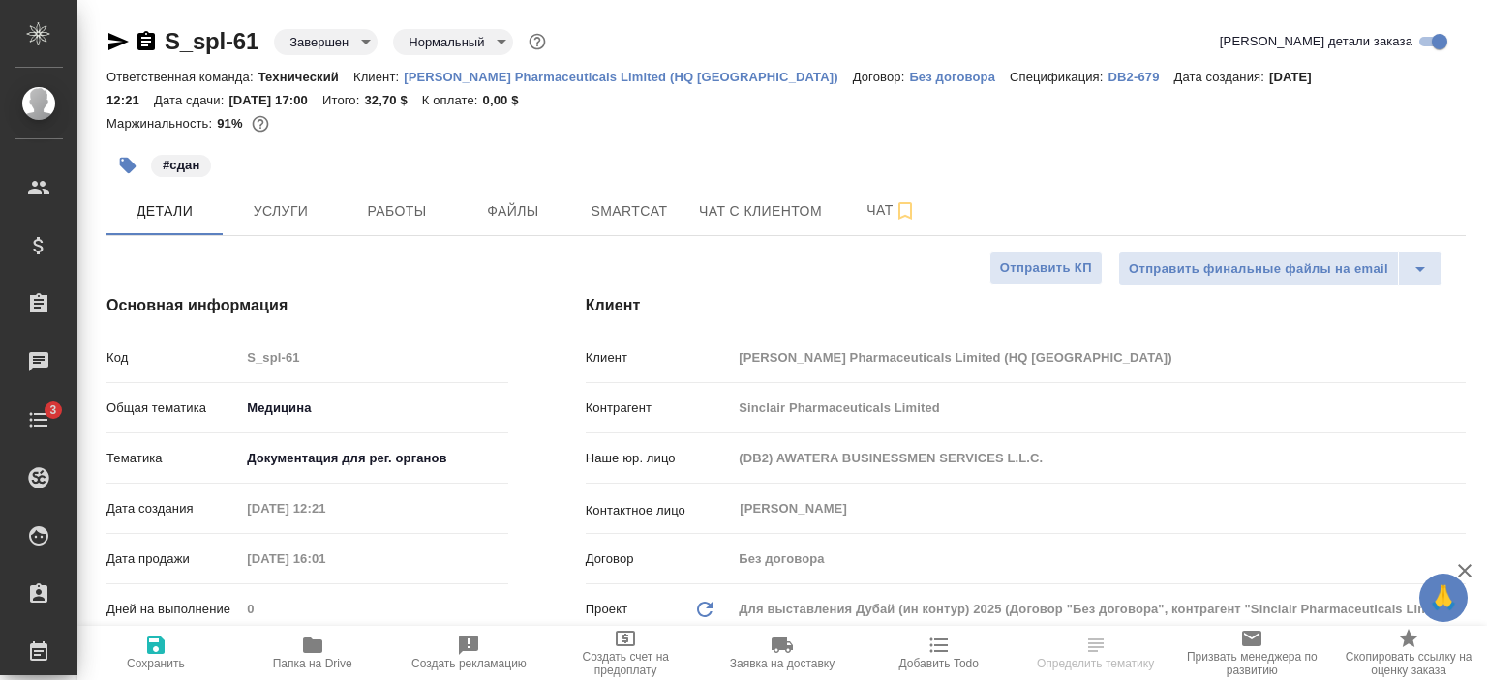
select select "RU"
type textarea "x"
click at [294, 225] on button "Услуги" at bounding box center [281, 211] width 116 height 48
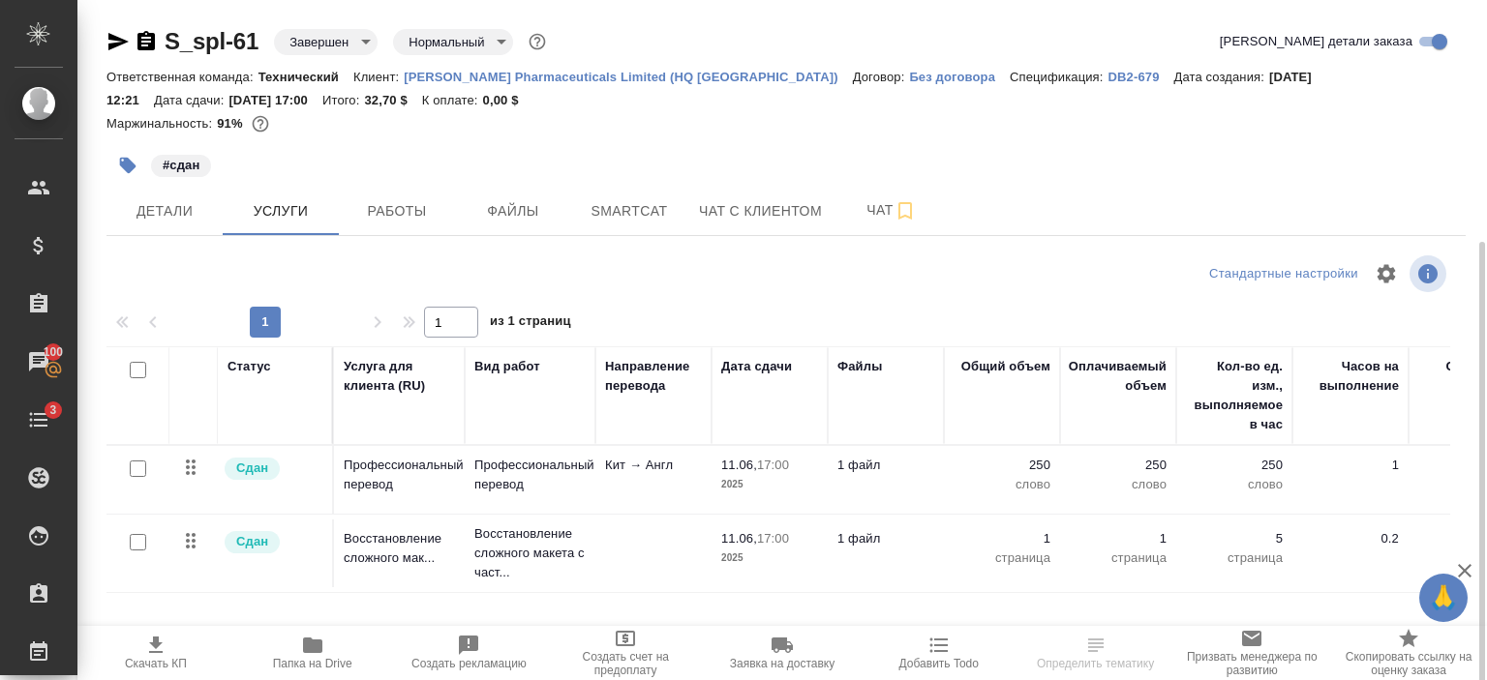
scroll to position [132, 0]
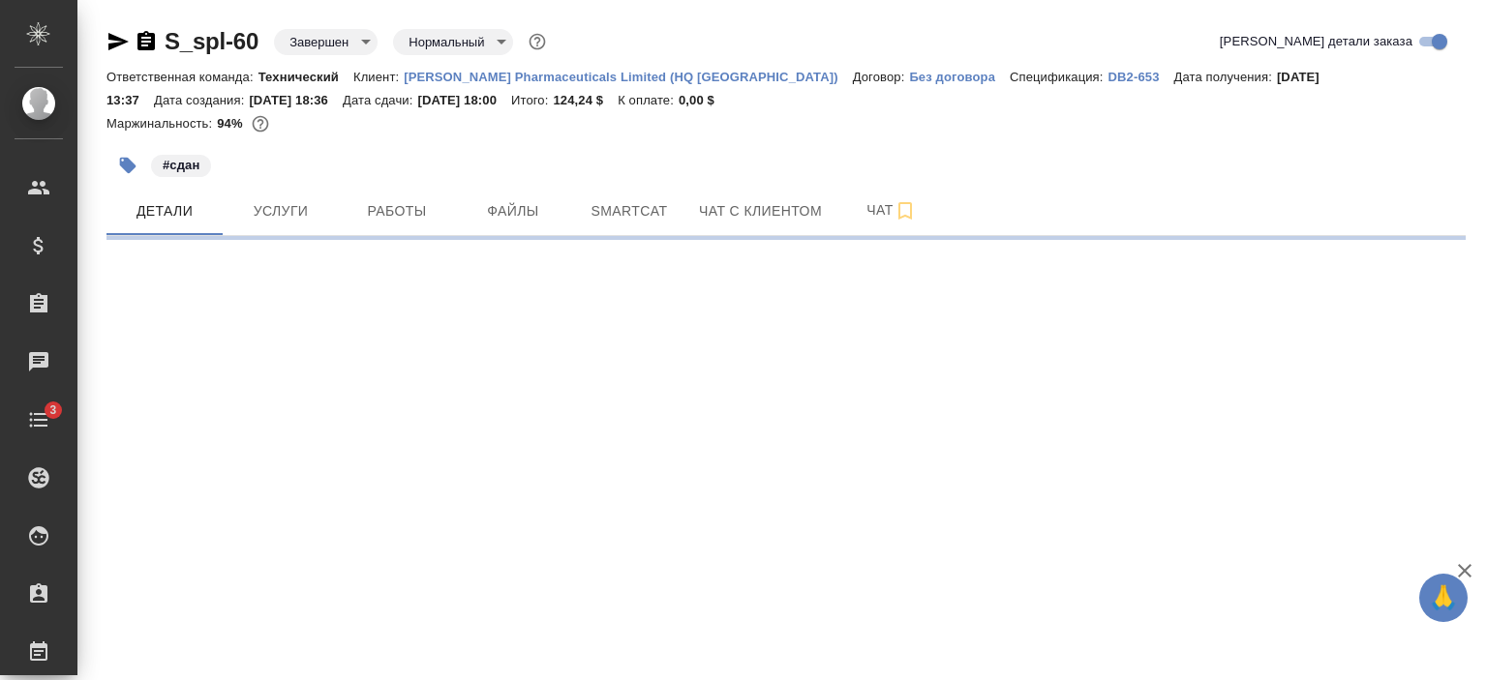
select select "RU"
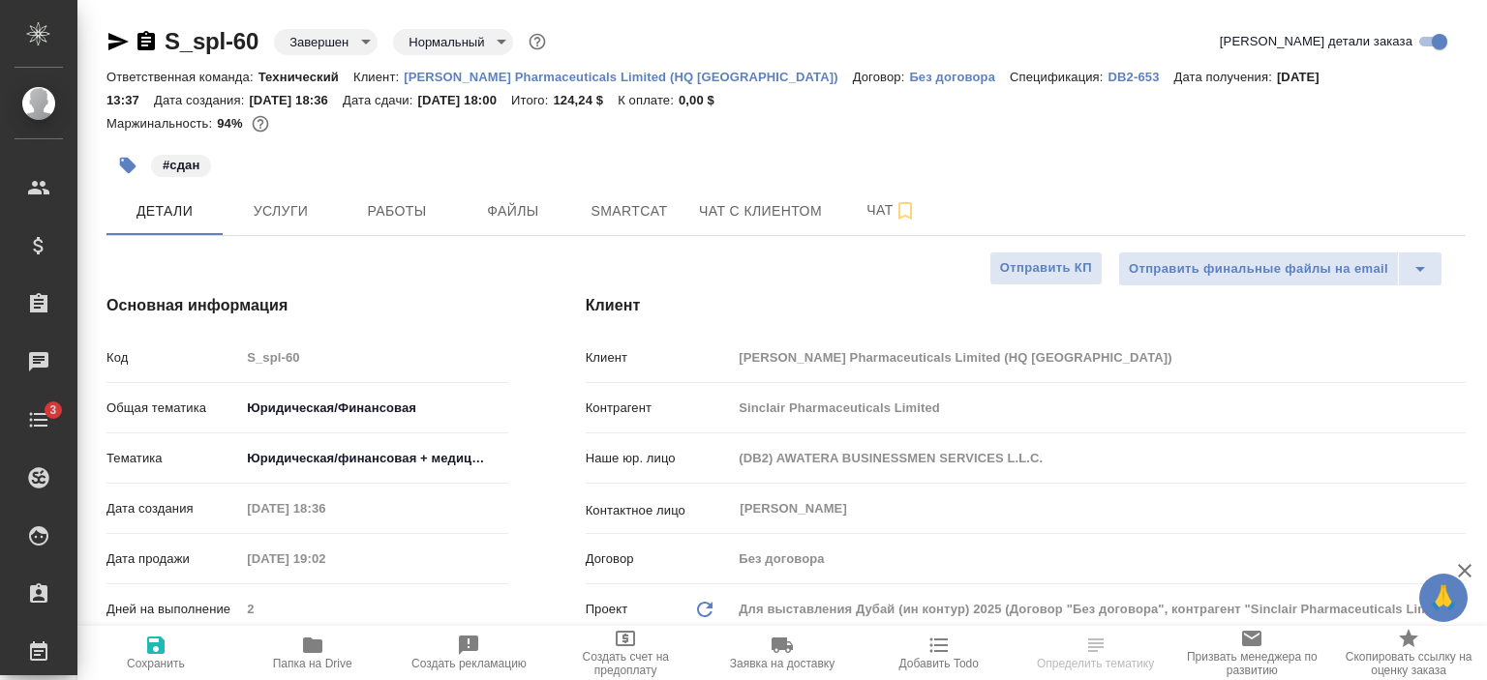
type textarea "x"
click at [265, 218] on span "Услуги" at bounding box center [280, 211] width 93 height 24
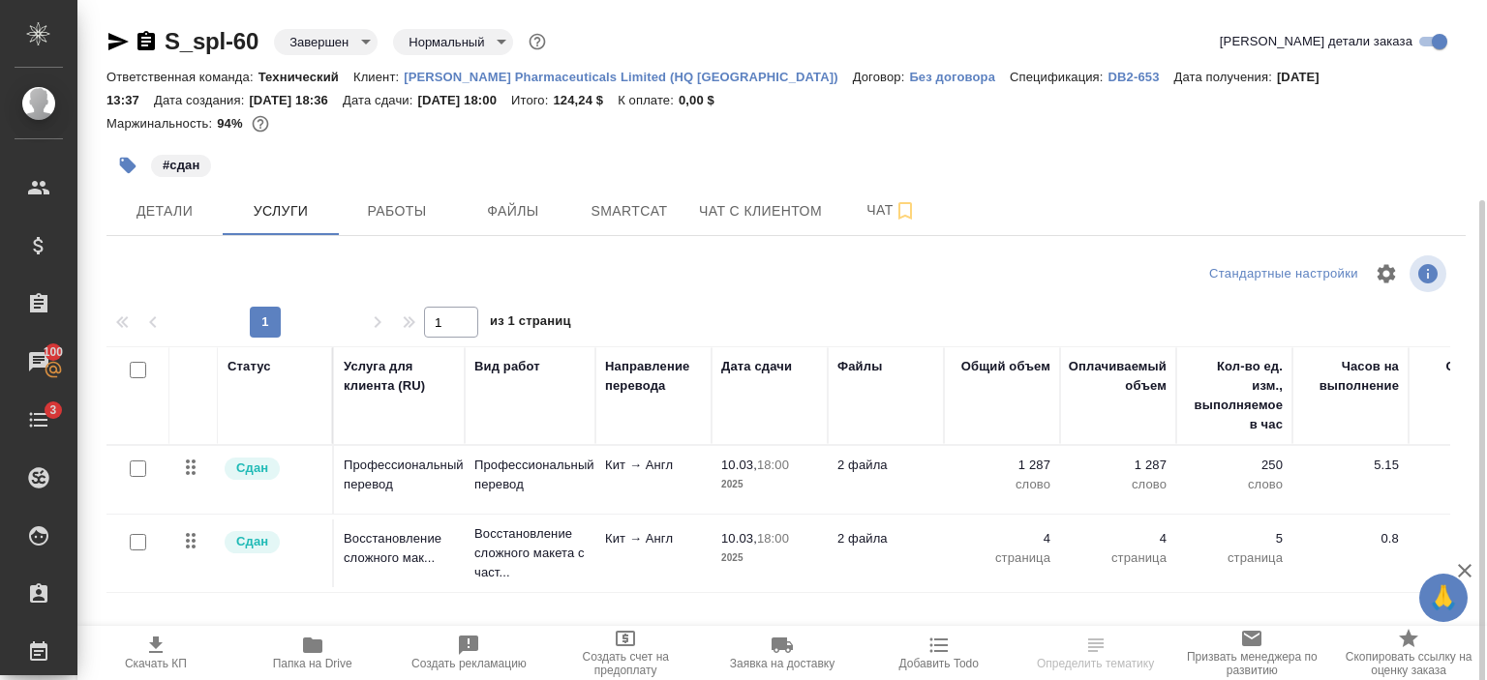
scroll to position [132, 0]
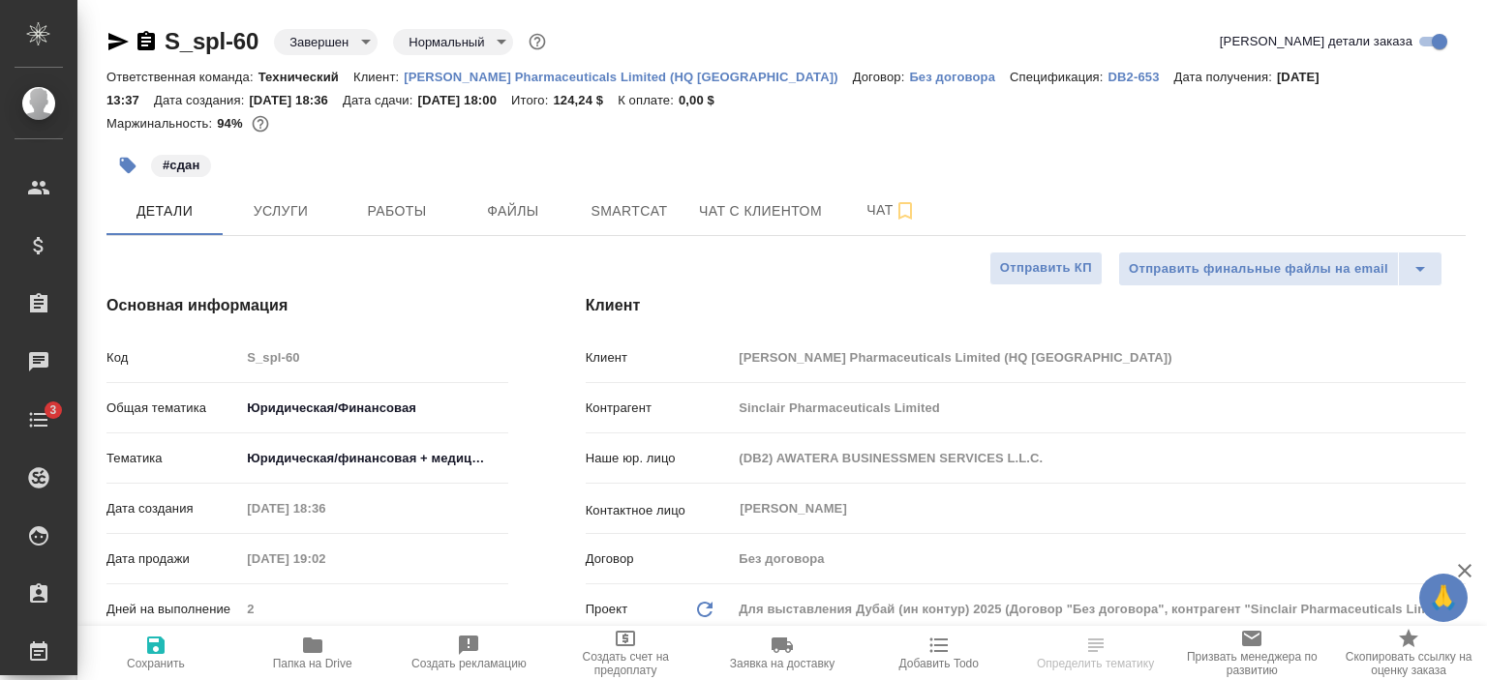
select select "RU"
type textarea "x"
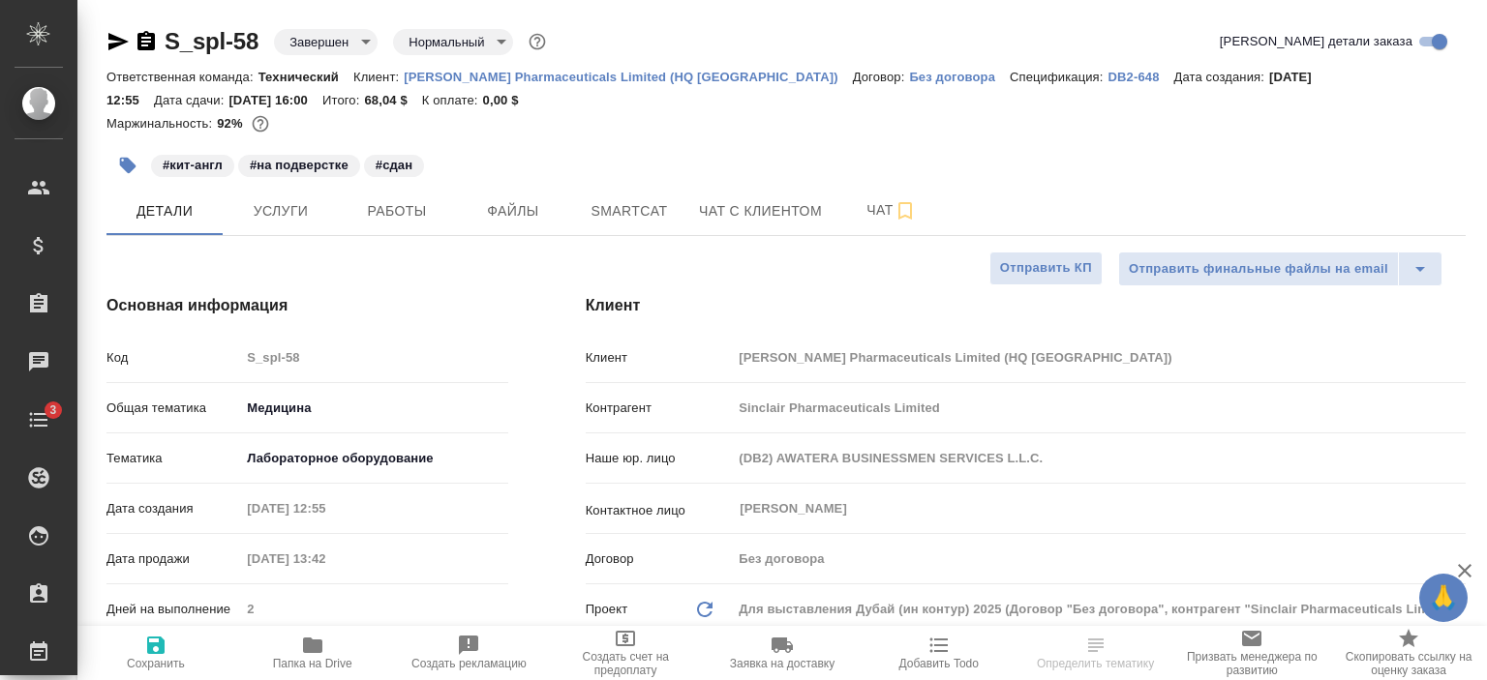
select select "RU"
click at [299, 215] on span "Услуги" at bounding box center [280, 211] width 93 height 24
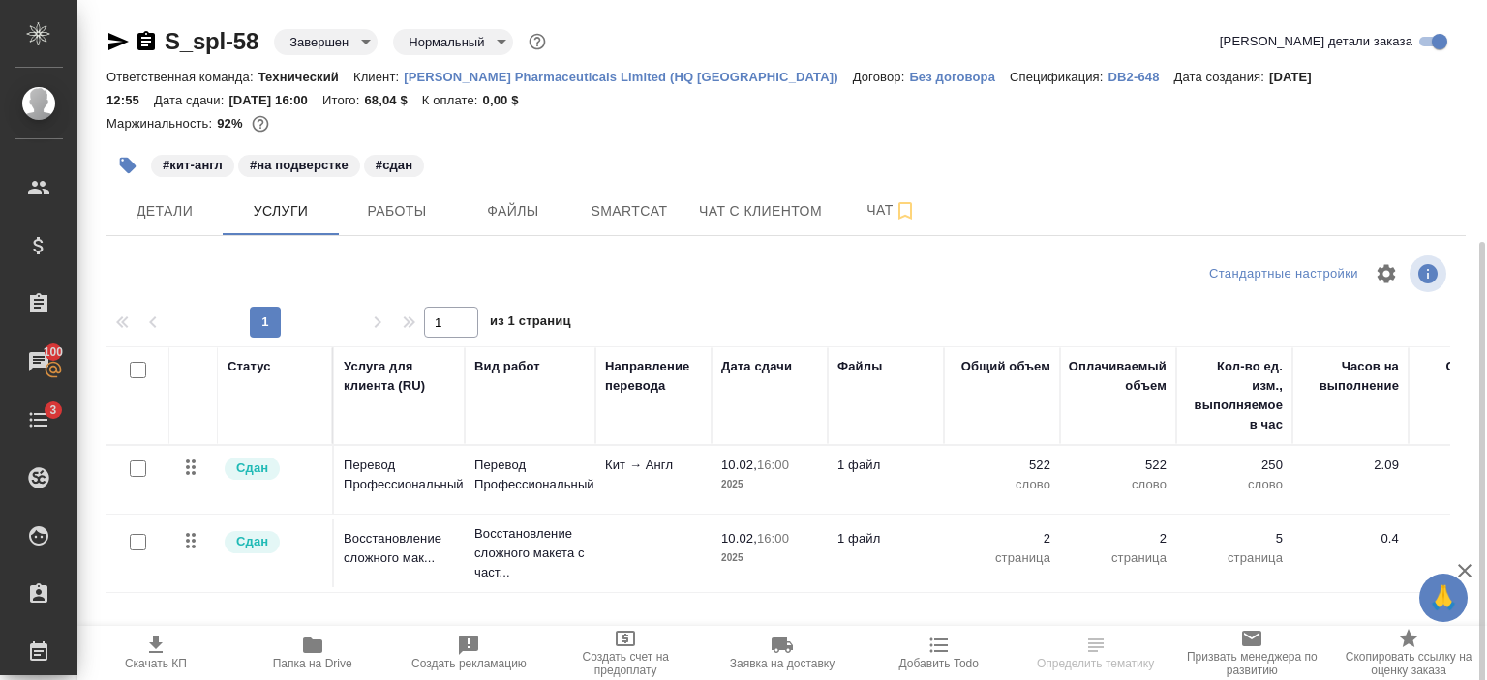
scroll to position [132, 0]
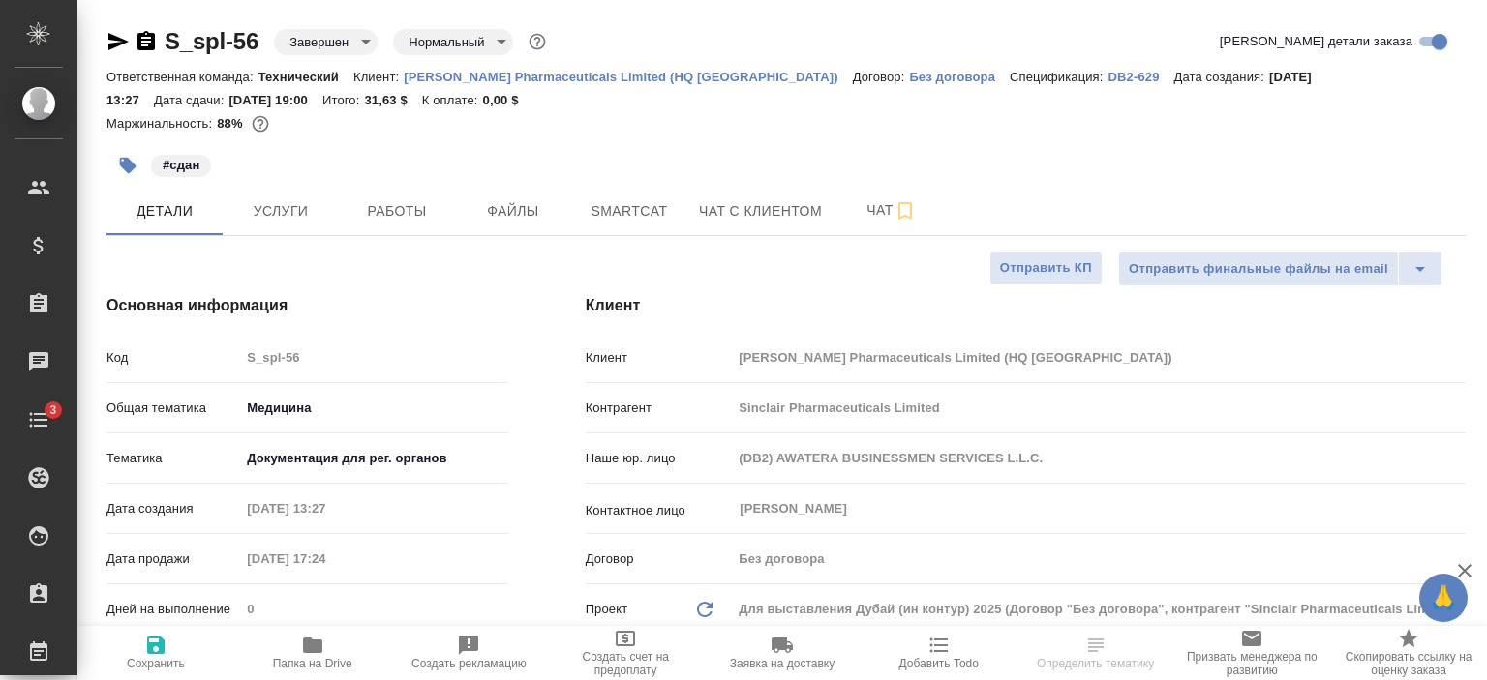
select select "RU"
click at [295, 203] on span "Услуги" at bounding box center [280, 211] width 93 height 24
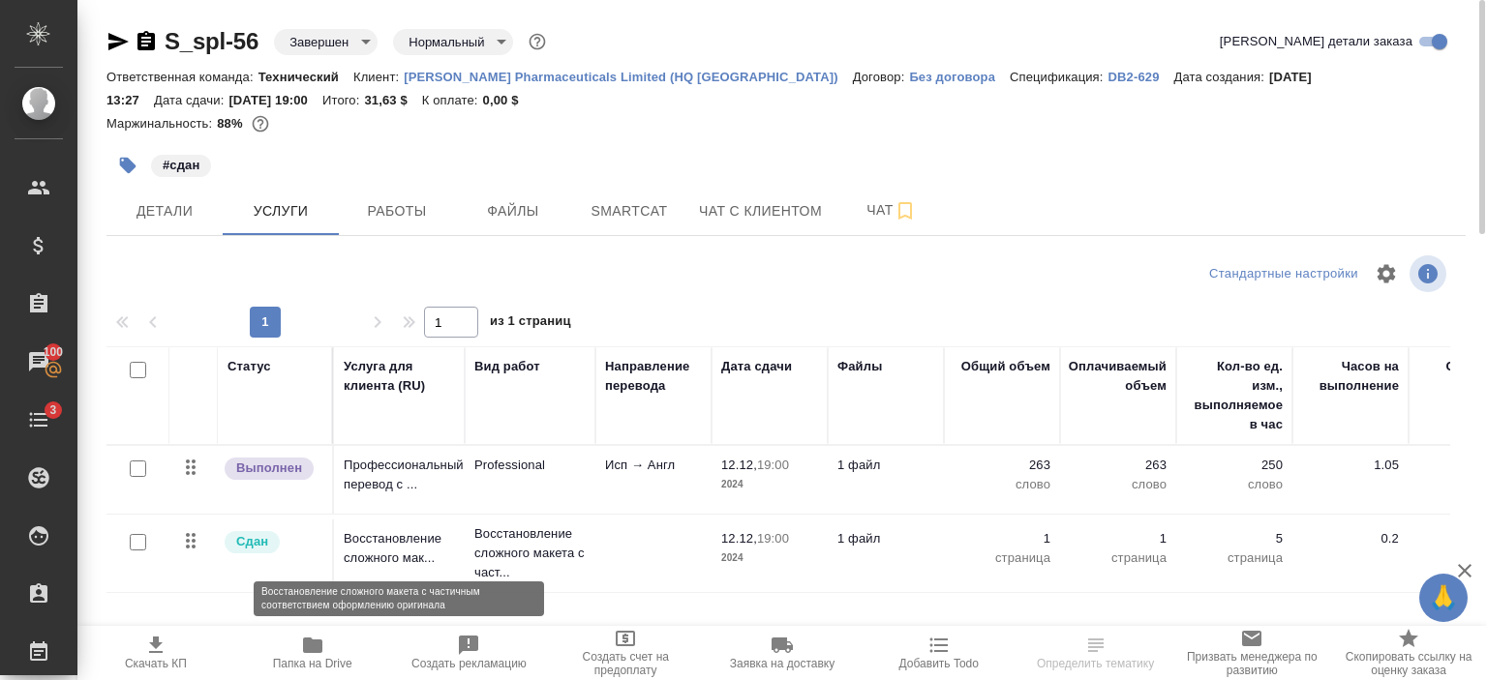
scroll to position [132, 0]
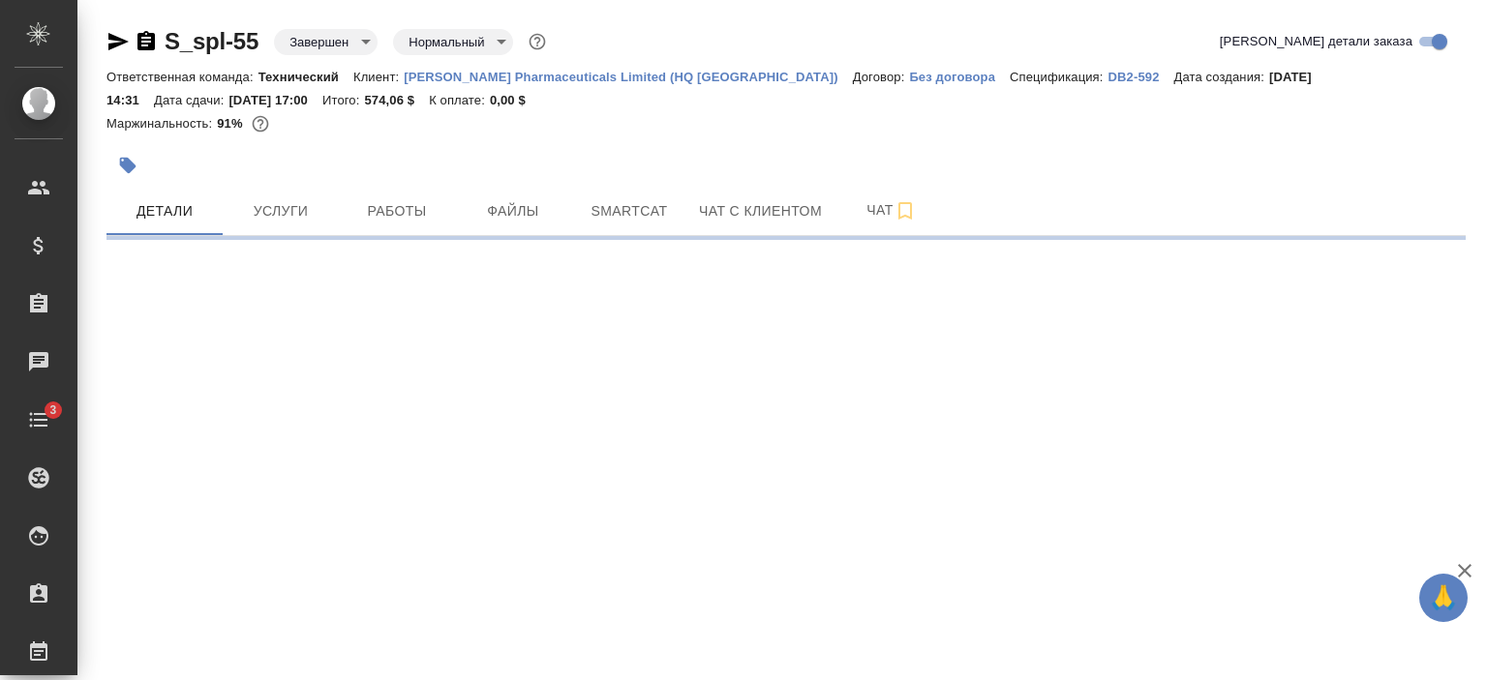
select select "RU"
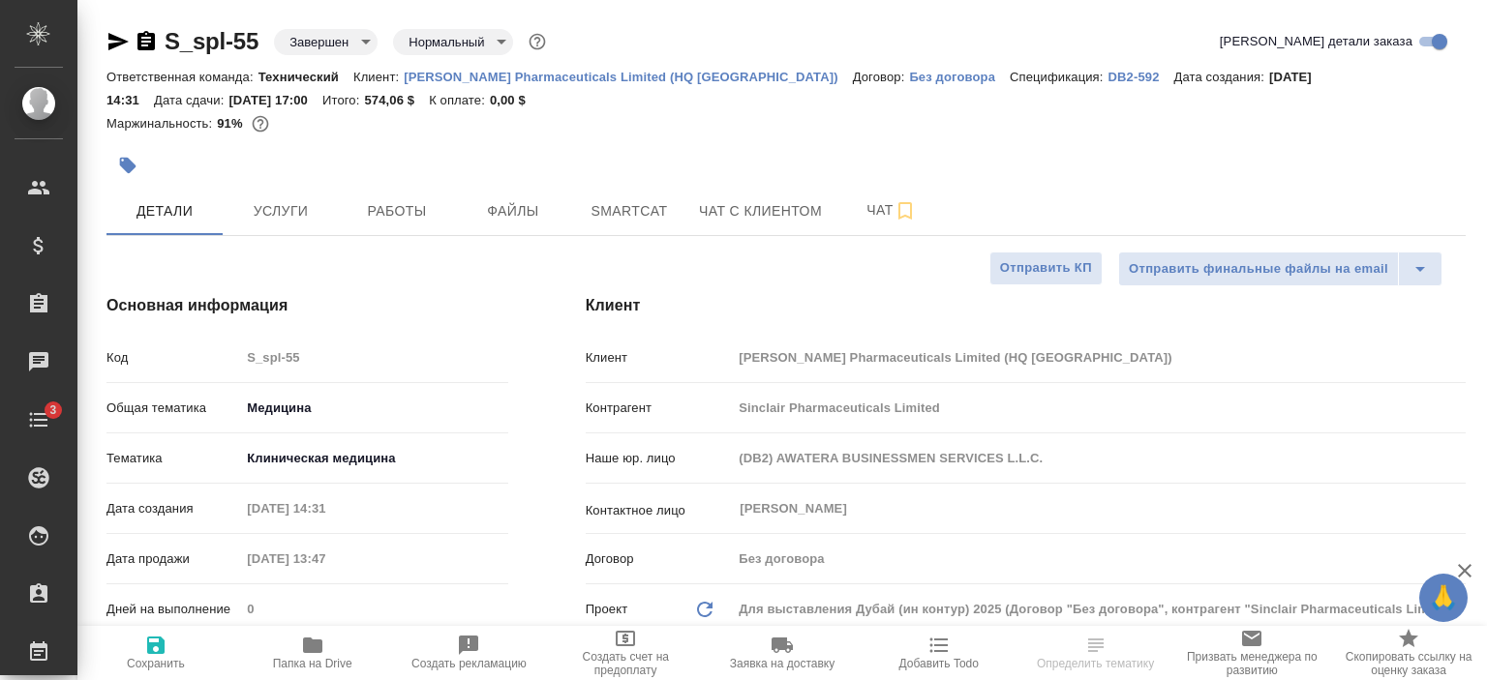
type textarea "x"
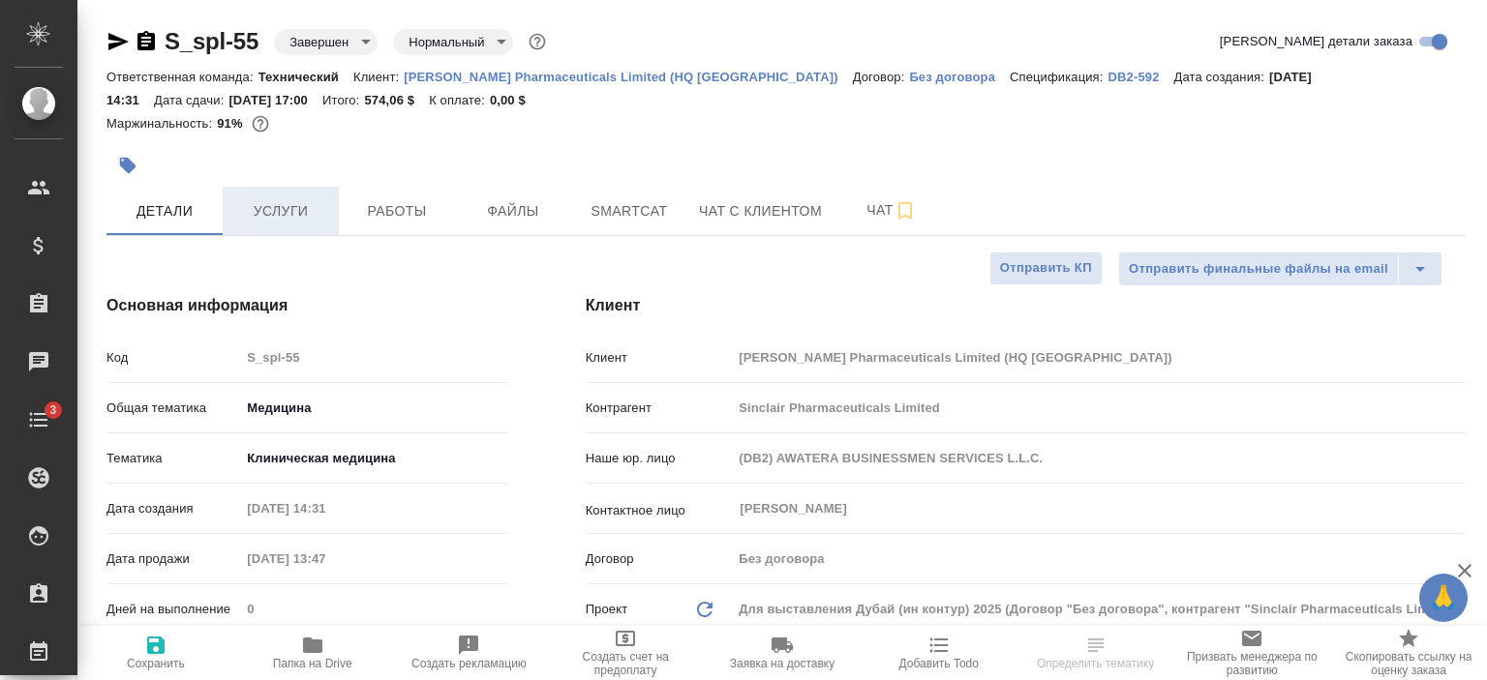
type textarea "x"
click at [286, 216] on span "Услуги" at bounding box center [280, 211] width 93 height 24
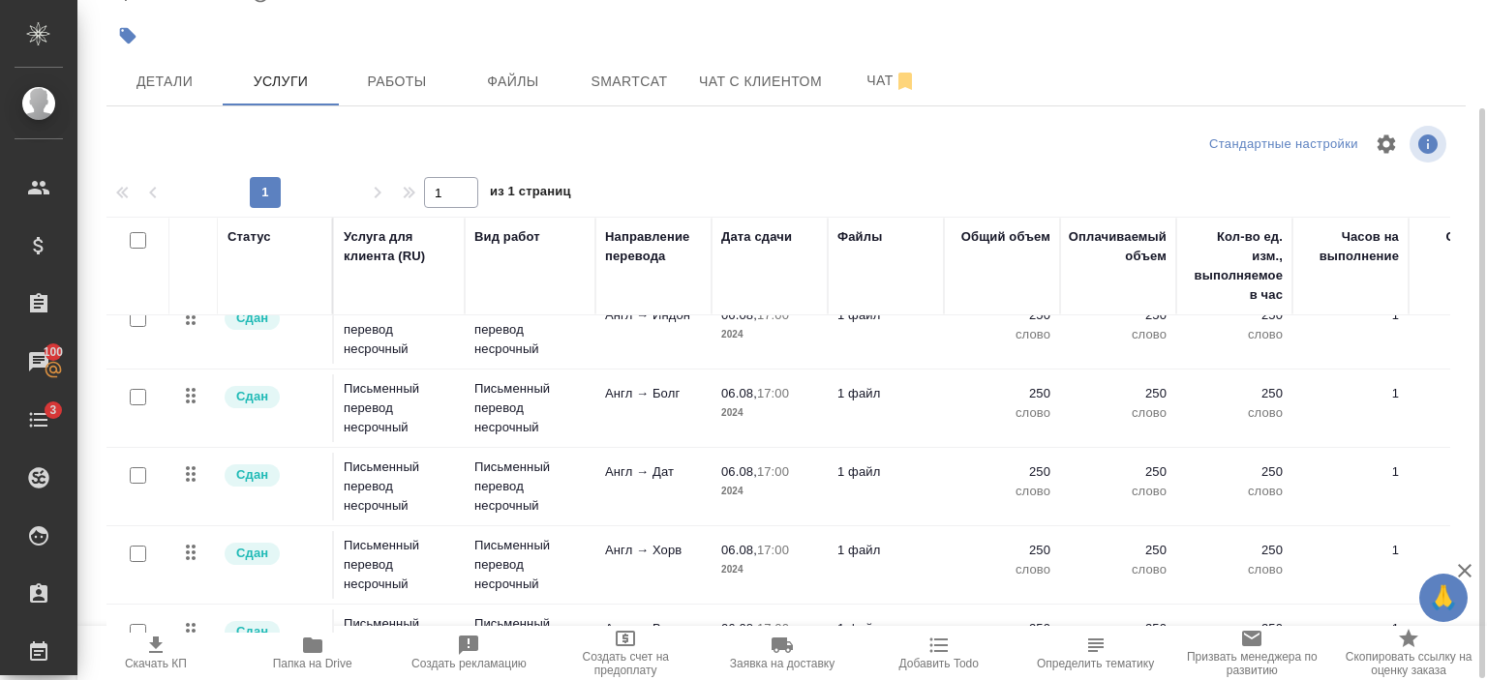
scroll to position [384, 0]
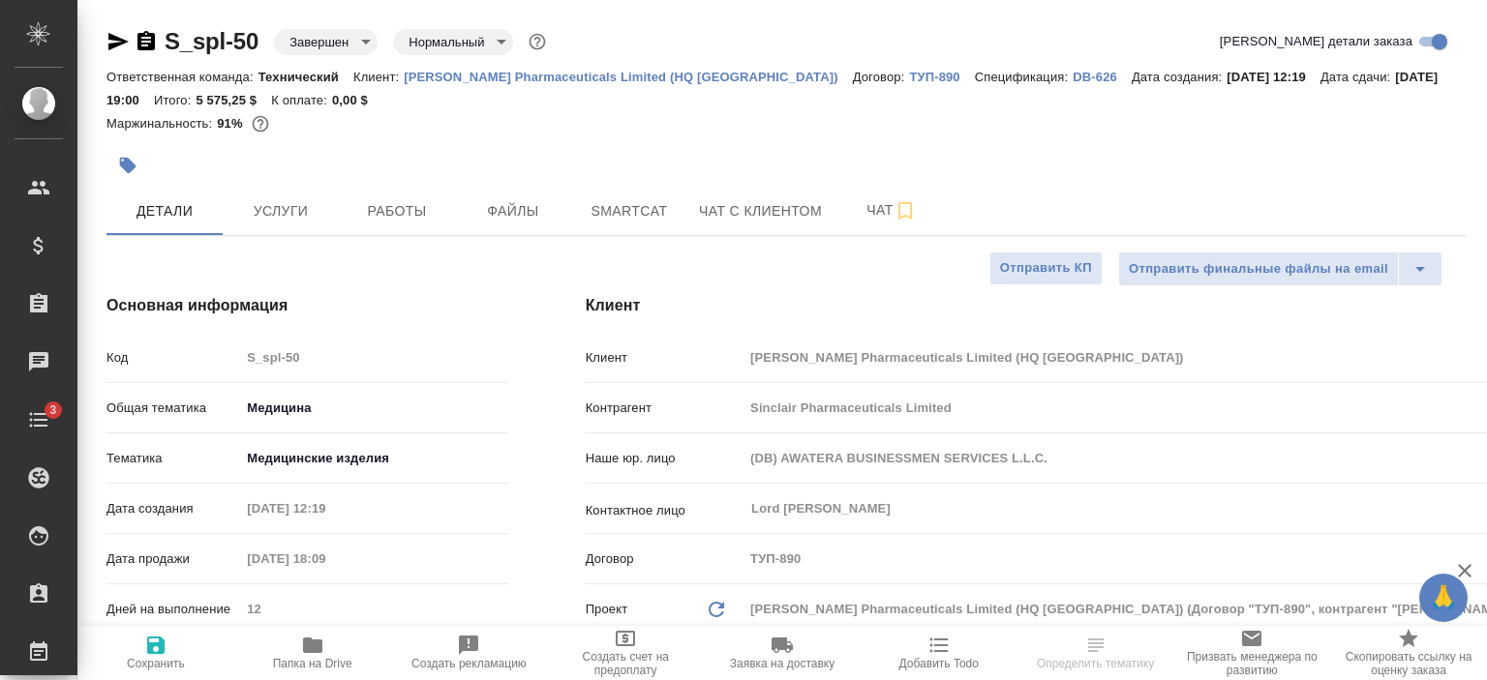
select select "RU"
type textarea "x"
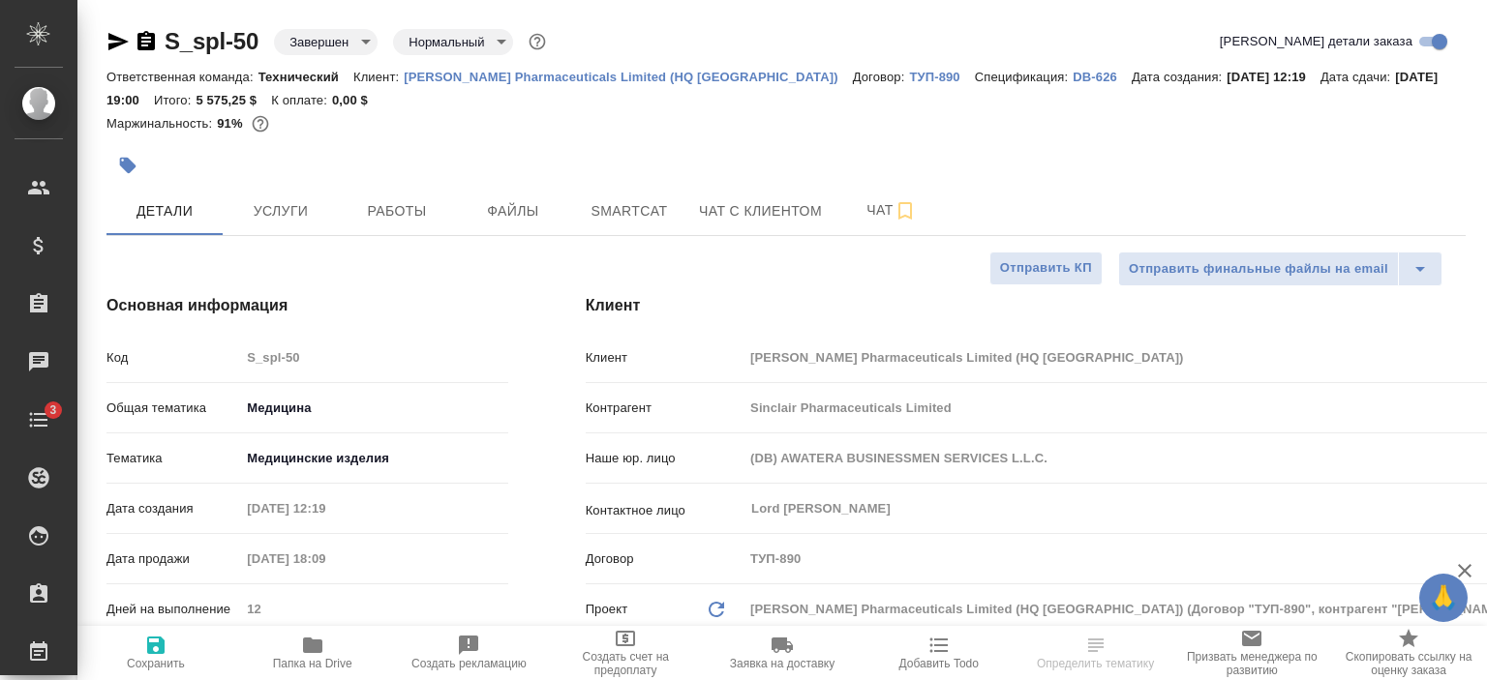
type textarea "x"
click at [287, 218] on span "Услуги" at bounding box center [280, 211] width 93 height 24
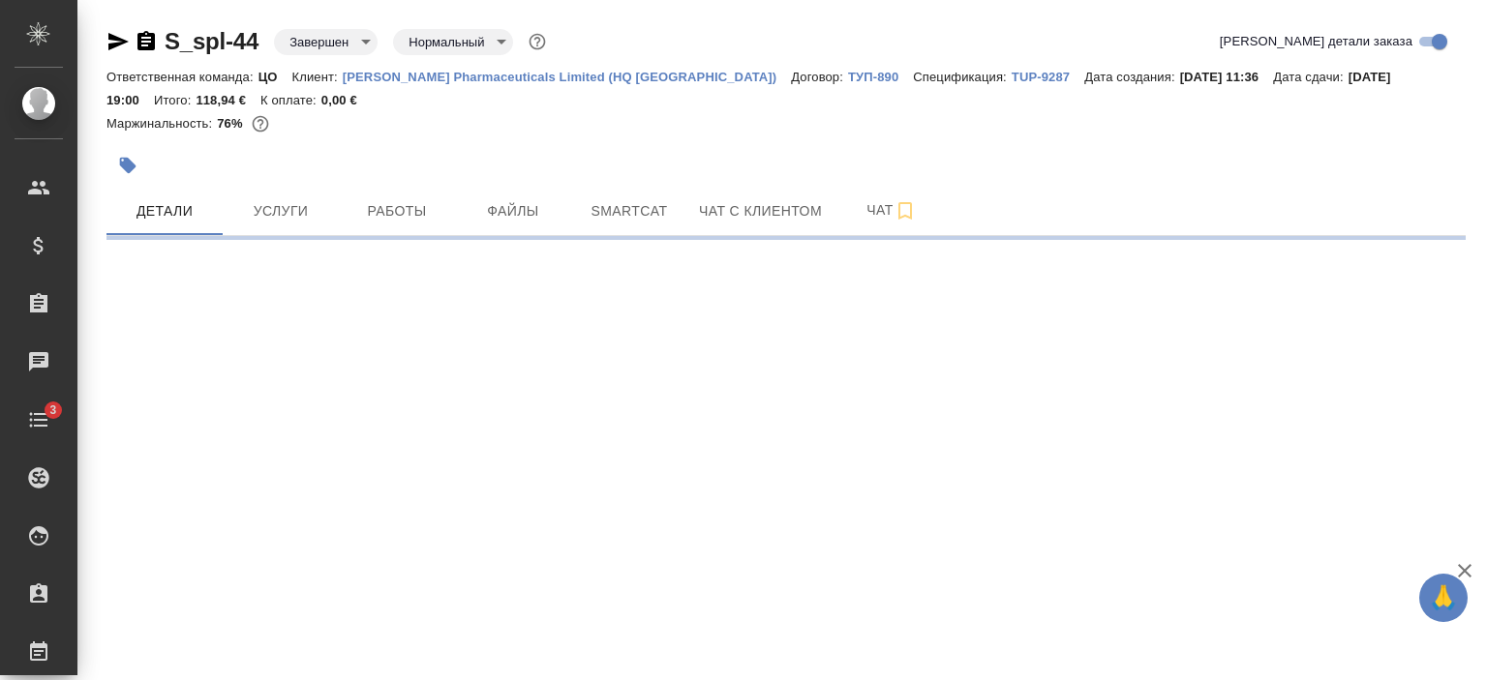
select select "RU"
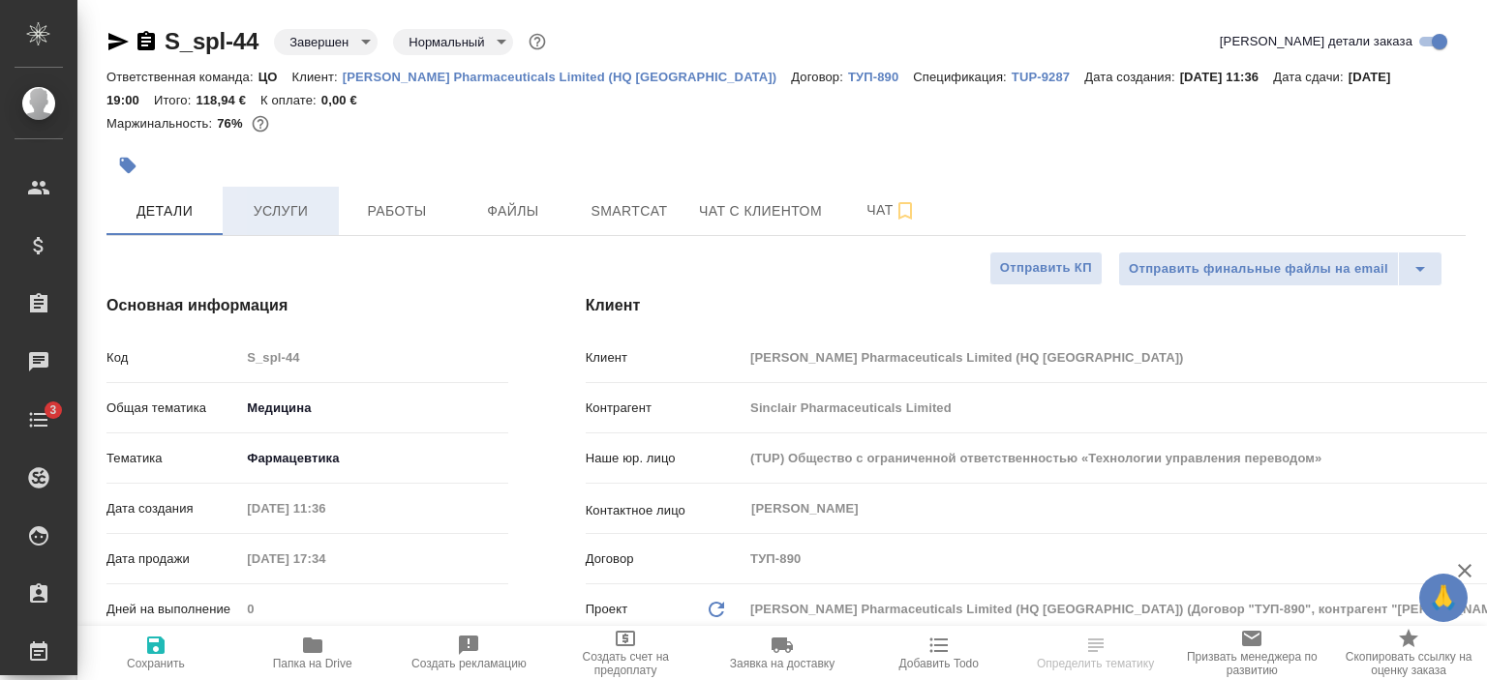
type textarea "x"
click at [297, 208] on span "Услуги" at bounding box center [280, 211] width 93 height 24
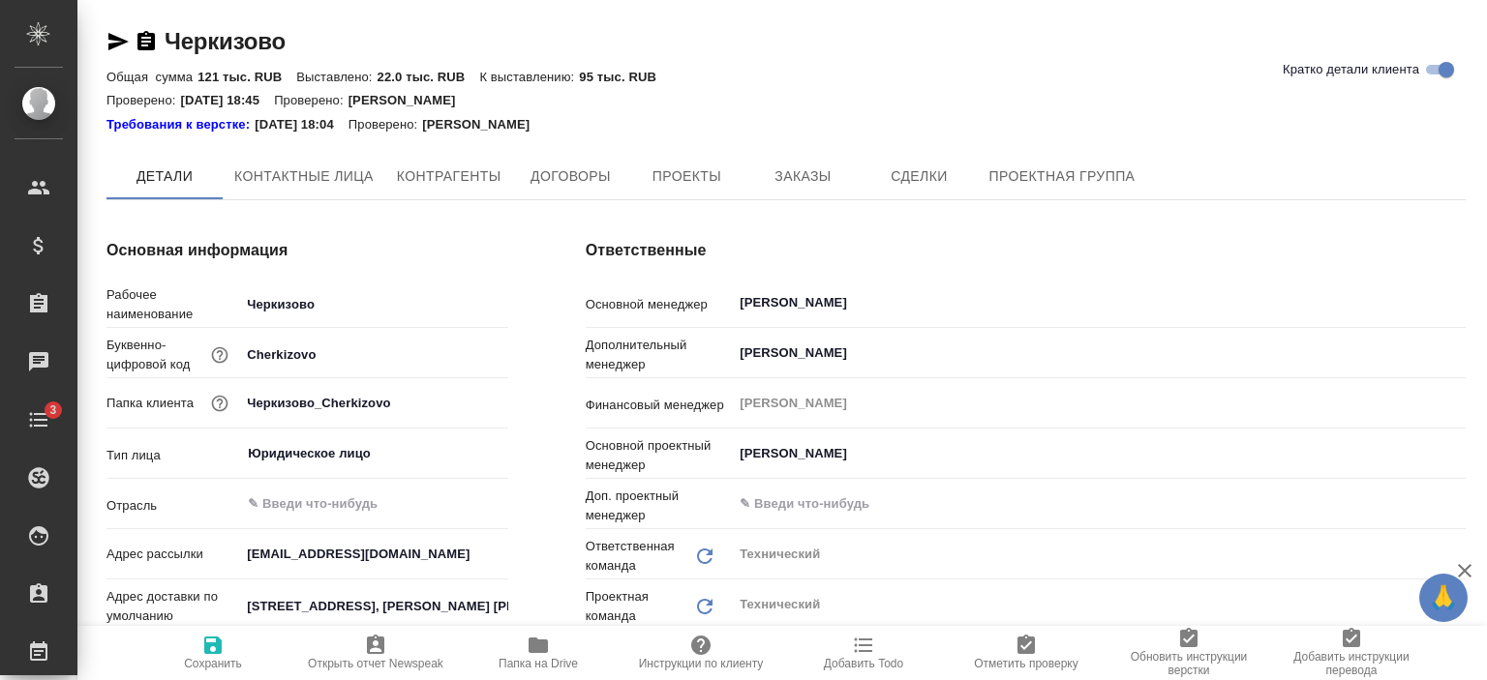
type textarea "x"
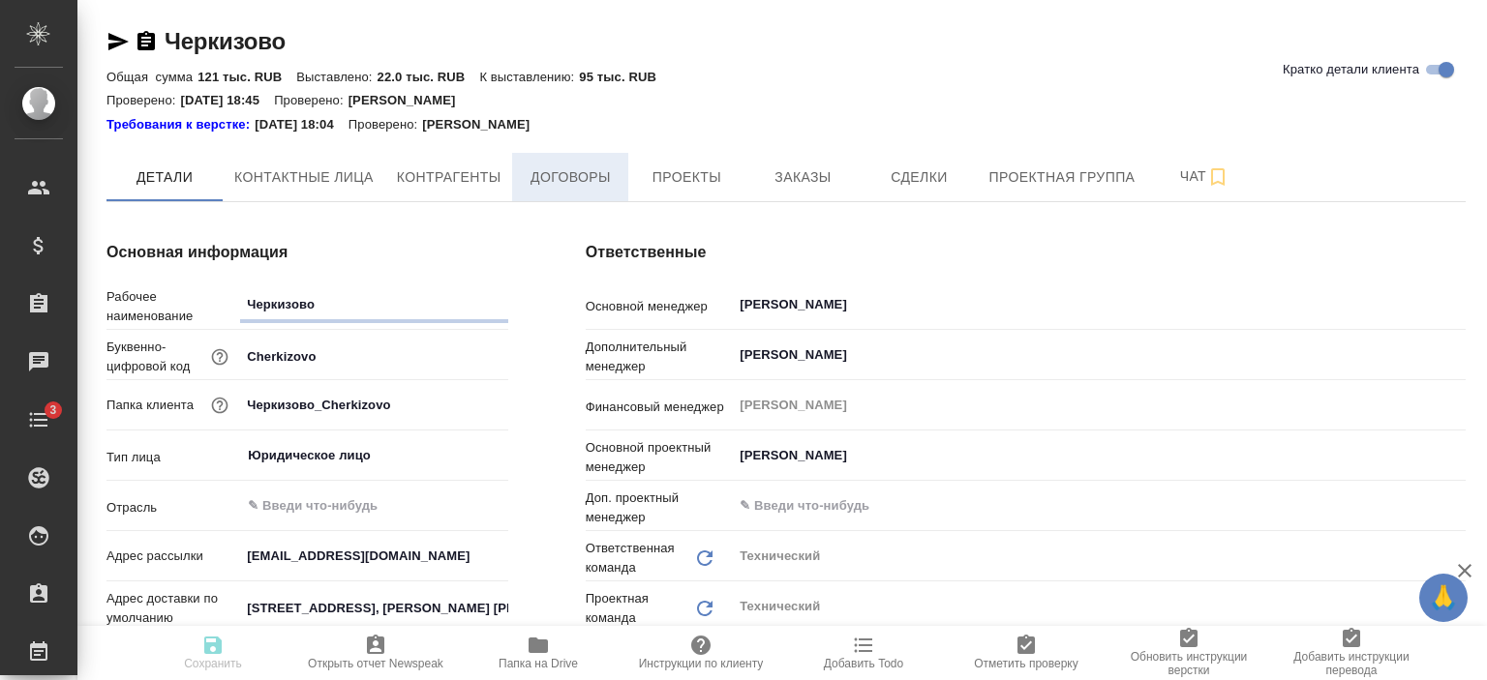
type textarea "x"
click at [583, 163] on button "Договоры" at bounding box center [570, 177] width 116 height 48
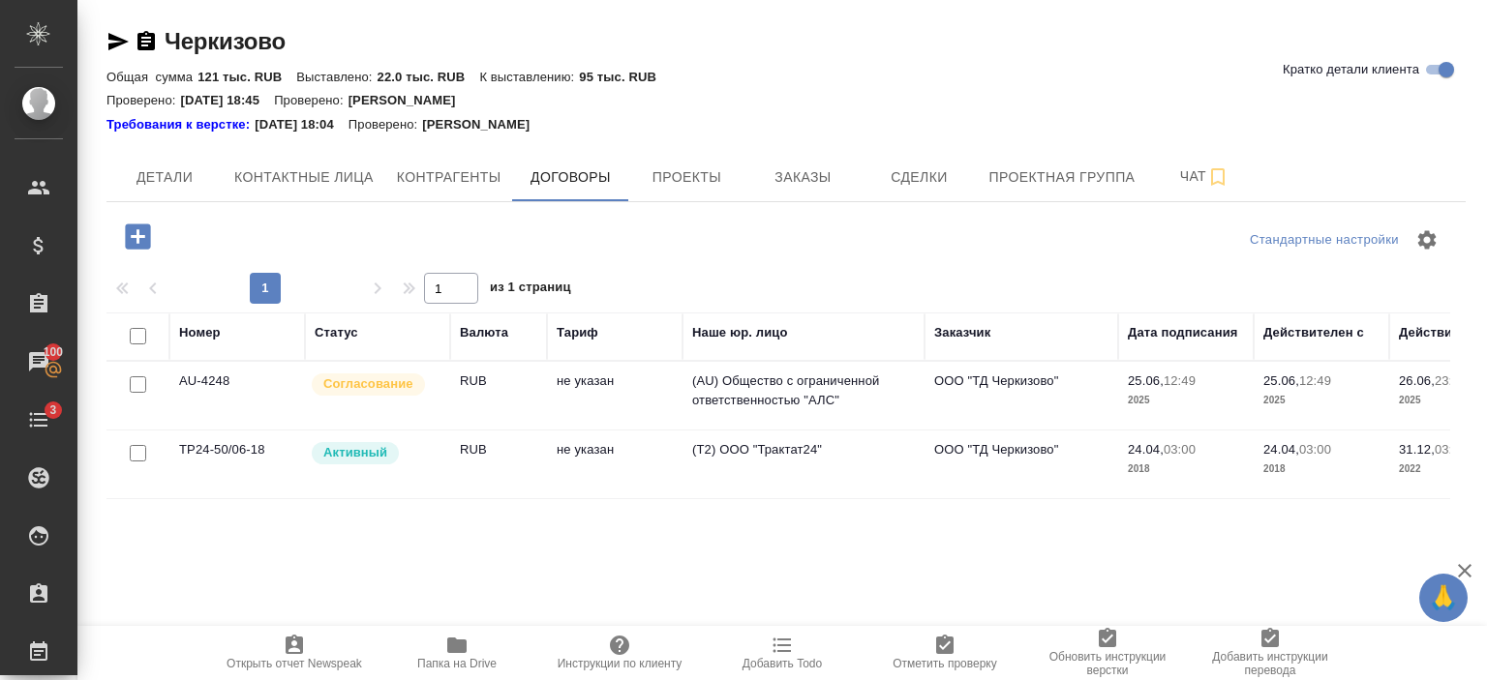
click at [466, 650] on icon "button" at bounding box center [456, 645] width 19 height 15
